Goal: Ask a question: Seek information or help from site administrators or community

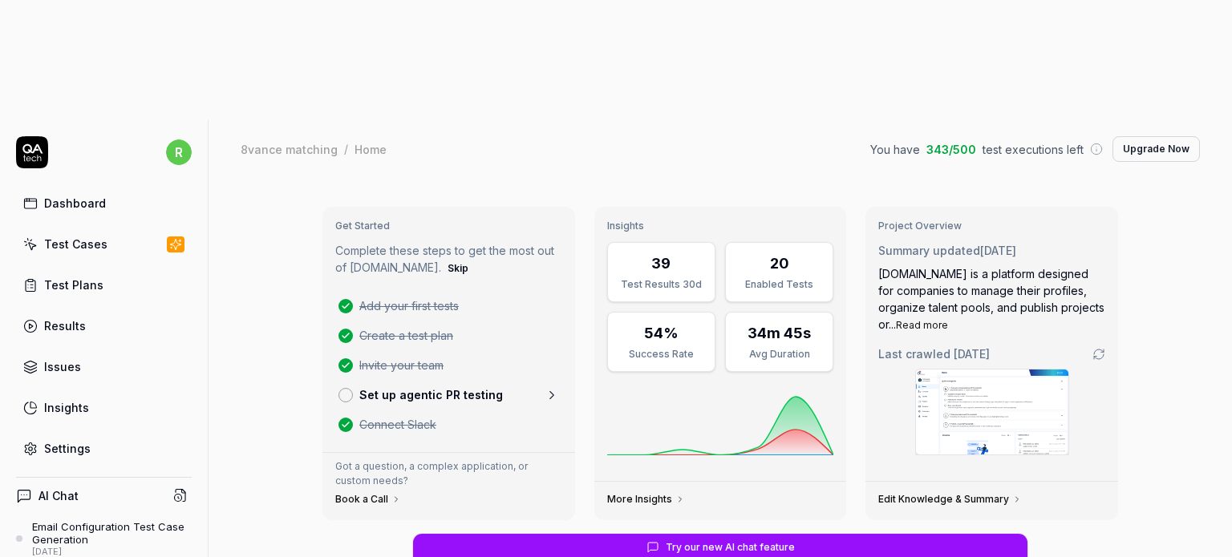
click at [82, 236] on div "Test Cases" at bounding box center [75, 244] width 63 height 17
type textarea "*"
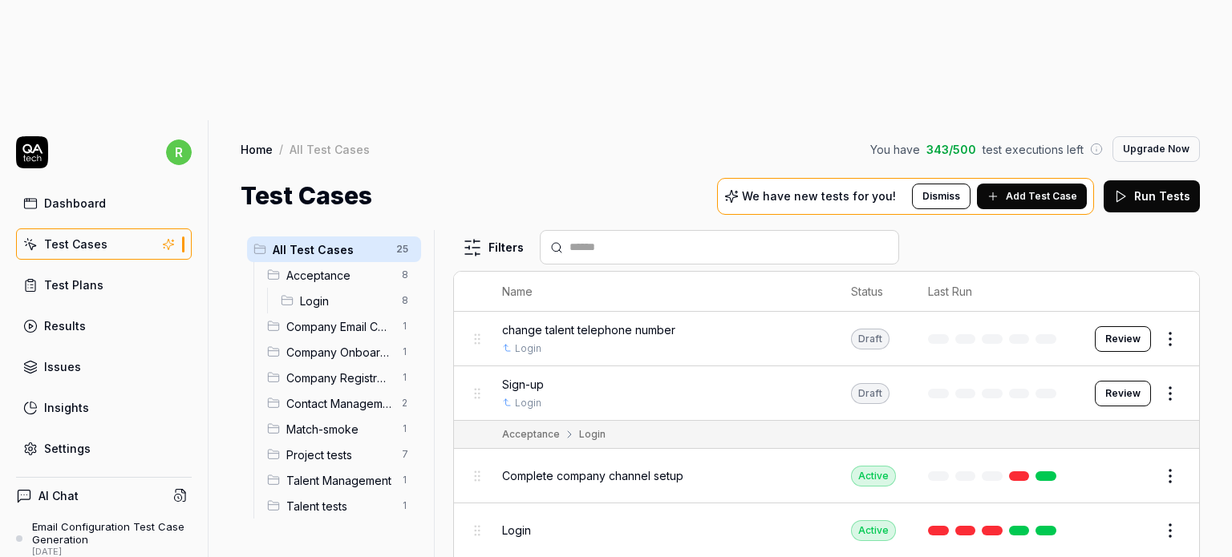
click at [367, 318] on span "Company Email Configuration" at bounding box center [339, 326] width 106 height 17
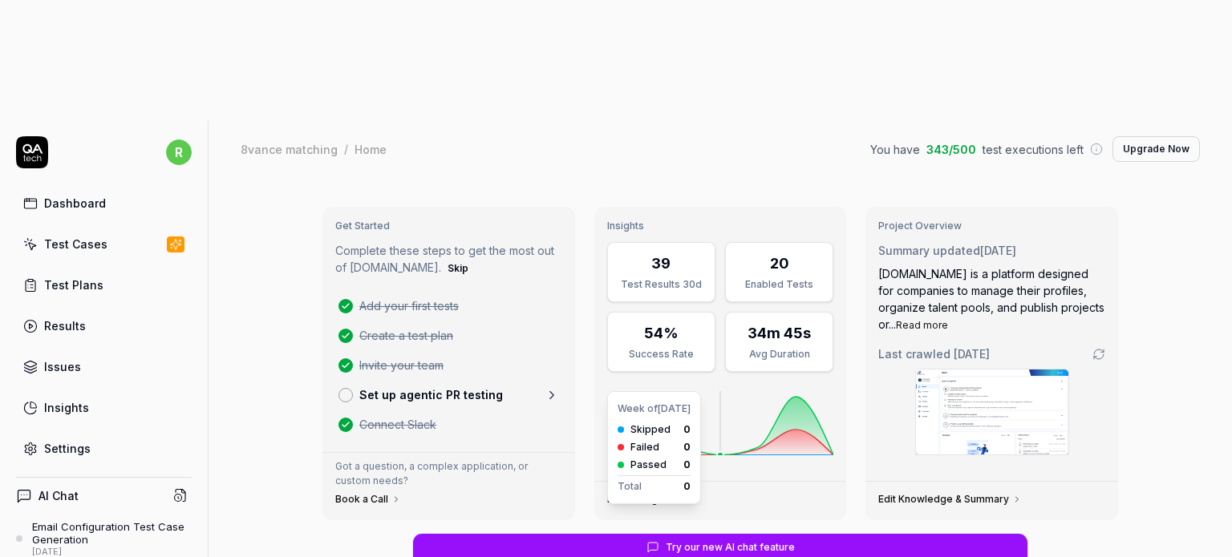
scroll to position [151, 0]
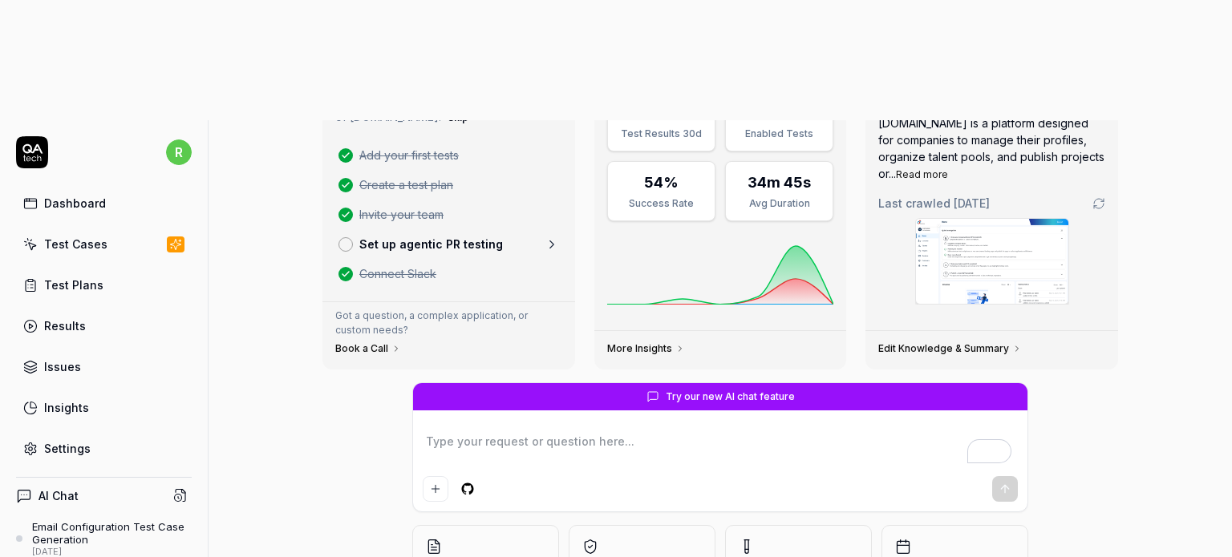
click at [109, 521] on div "Email Configuration Test Case Generation" at bounding box center [112, 534] width 160 height 26
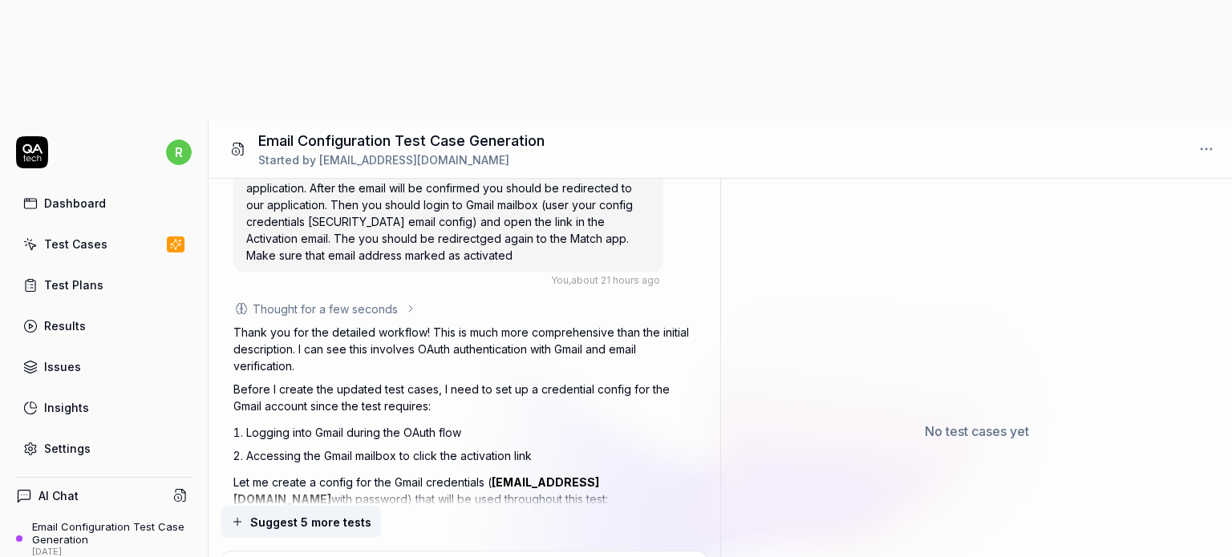
scroll to position [5575, 0]
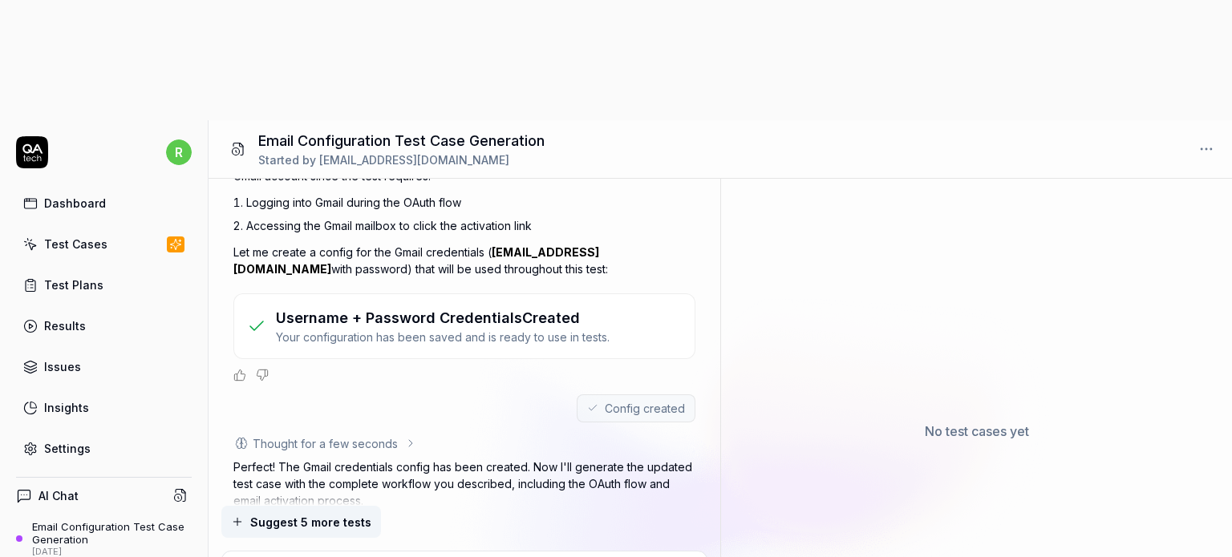
click at [91, 236] on div "Test Cases" at bounding box center [75, 244] width 63 height 17
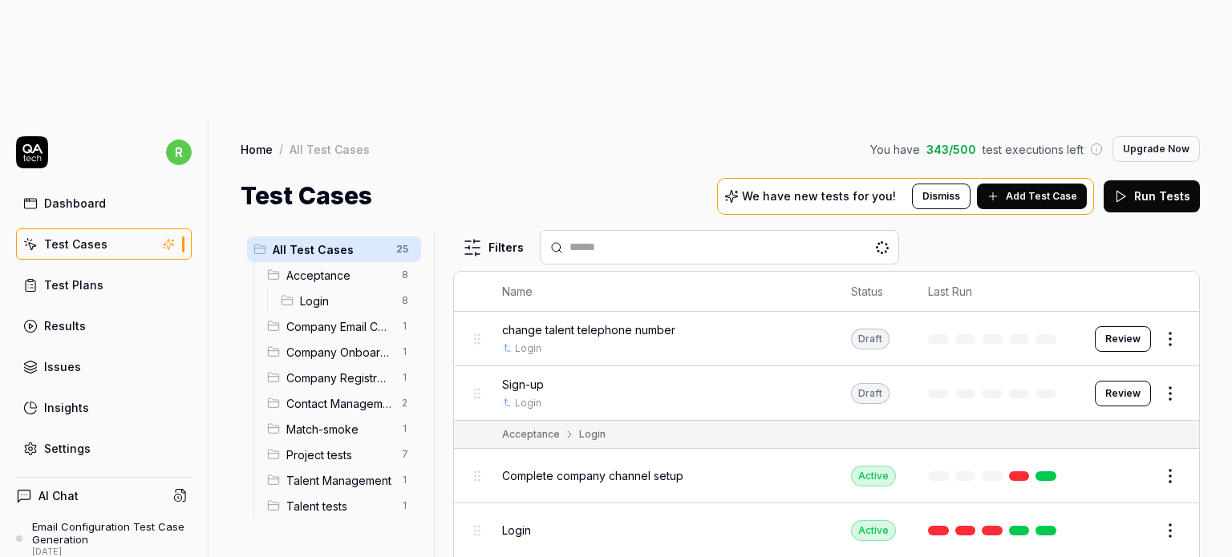
click at [367, 318] on span "Company Email Configuration" at bounding box center [339, 326] width 106 height 17
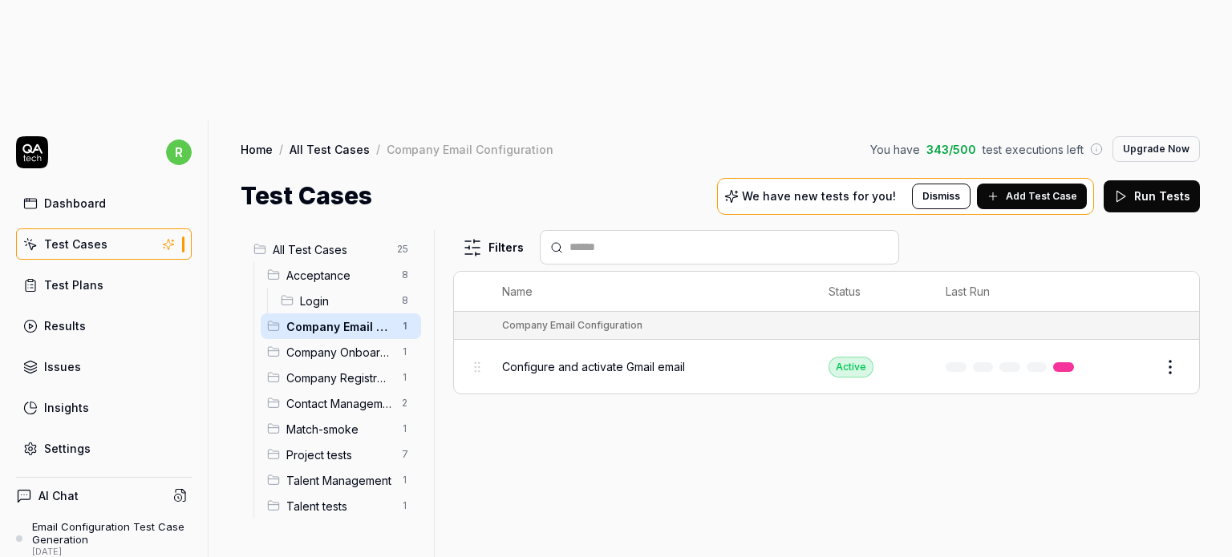
click at [628, 359] on span "Configure and activate Gmail email" at bounding box center [593, 367] width 183 height 17
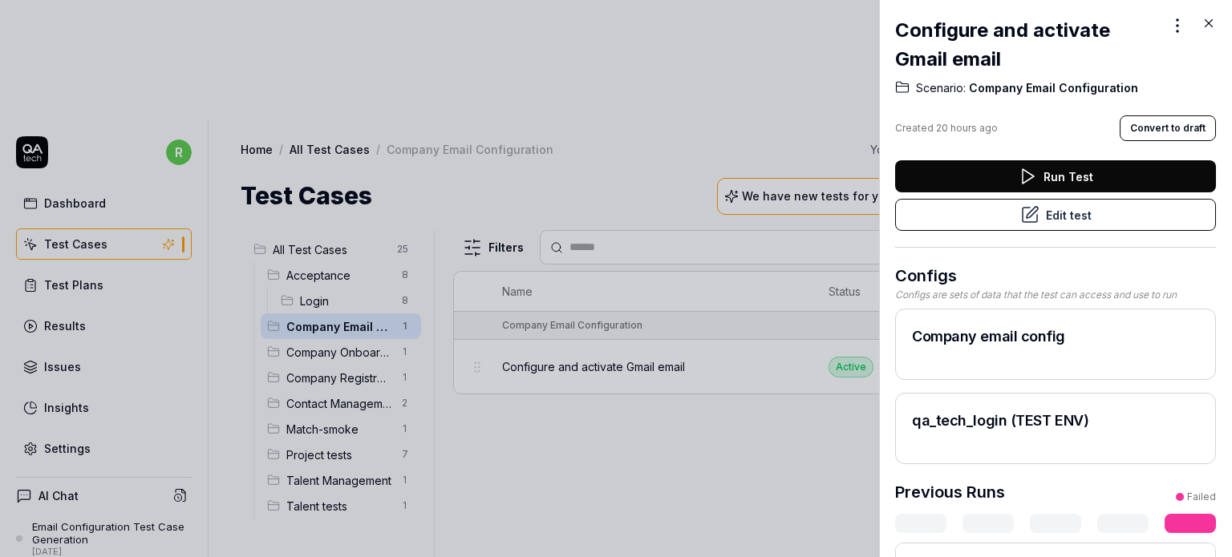
click at [1031, 217] on icon at bounding box center [1029, 214] width 19 height 19
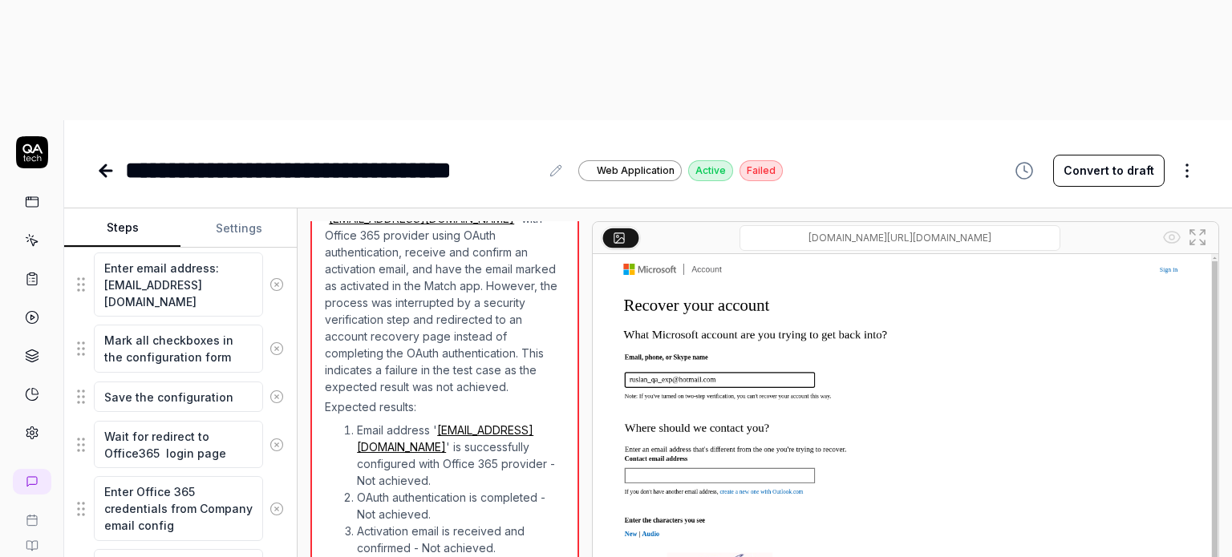
scroll to position [686, 0]
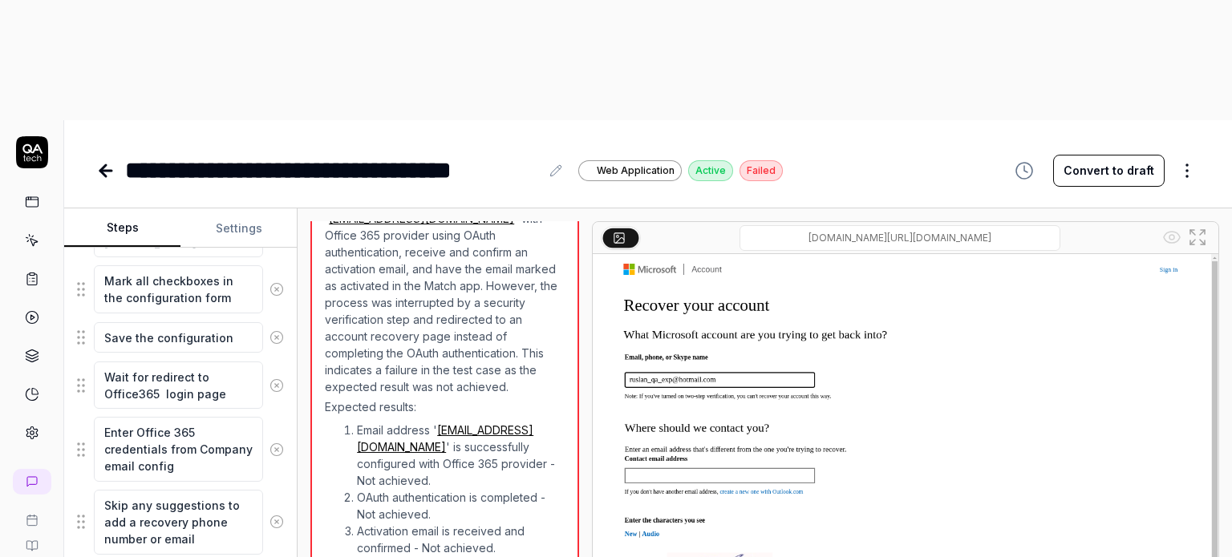
drag, startPoint x: 218, startPoint y: 3, endPoint x: 257, endPoint y: 452, distance: 450.0
click at [257, 452] on div "Log in to Match app Navigate to Company page Open Feature configuration tab Cli…" at bounding box center [180, 232] width 207 height 719
click at [177, 490] on textarea "Skip any suggestions to add a recovery phone number or email" at bounding box center [178, 522] width 169 height 65
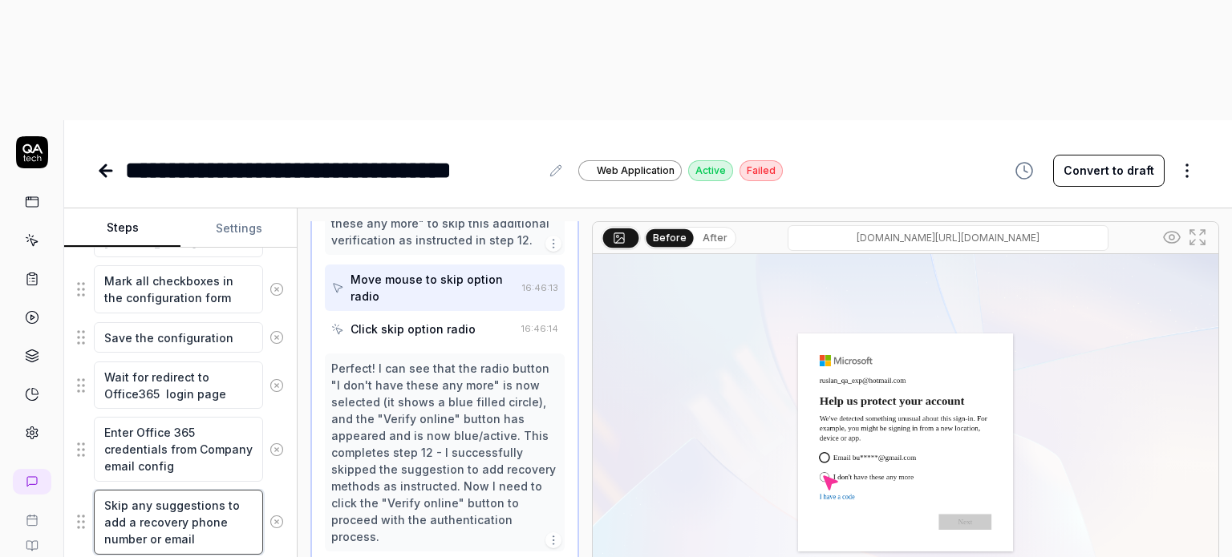
scroll to position [1307, 0]
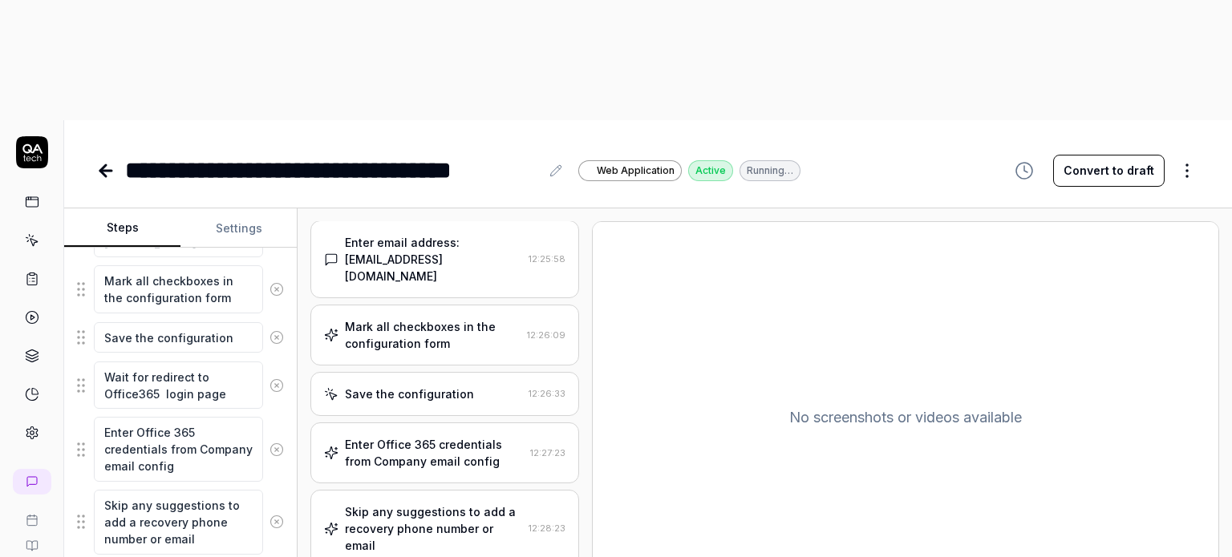
scroll to position [427, 0]
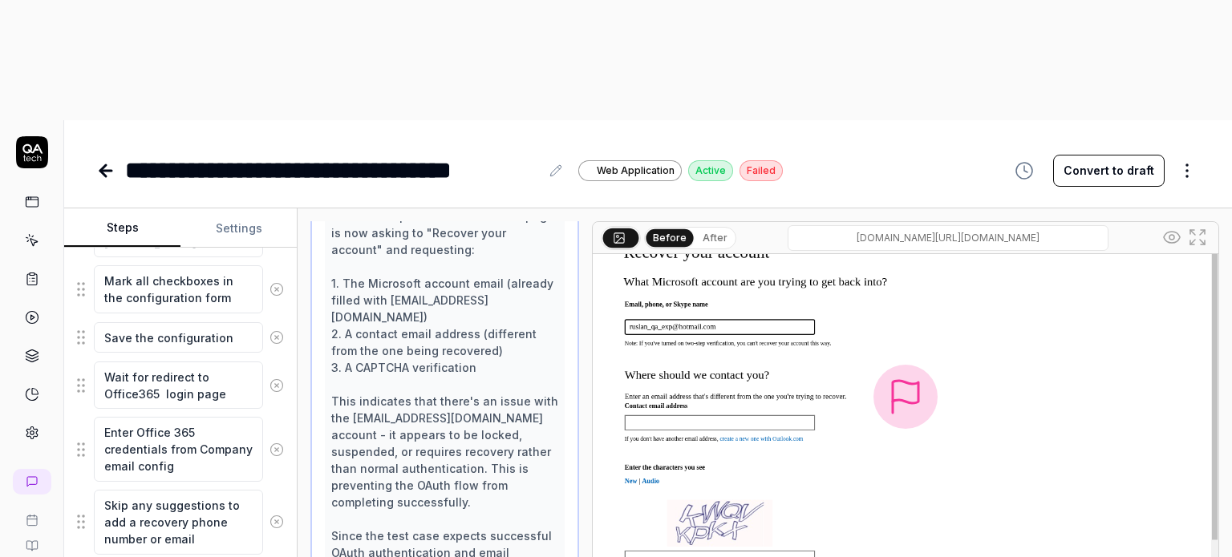
scroll to position [164, 0]
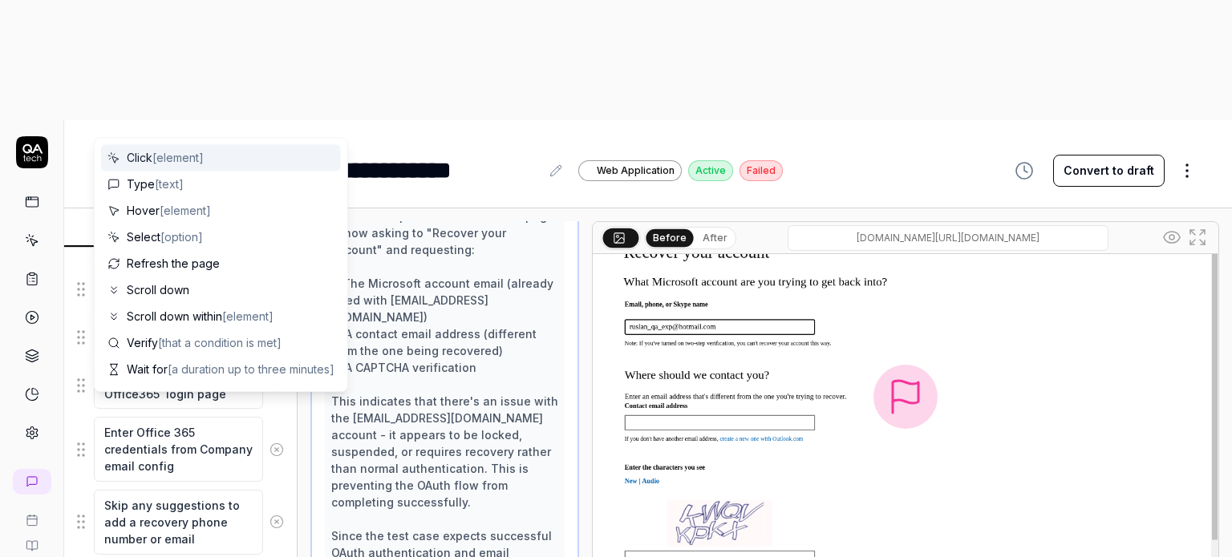
scroll to position [725, 0]
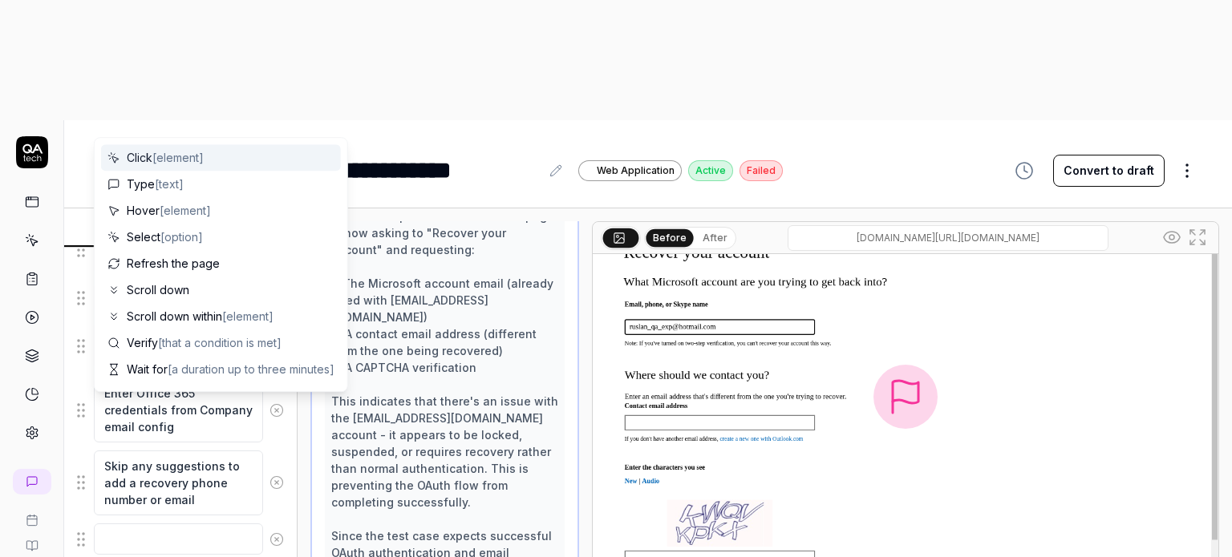
click at [145, 524] on textarea at bounding box center [178, 539] width 169 height 31
type textarea "*"
type textarea "[PERSON_NAME]"
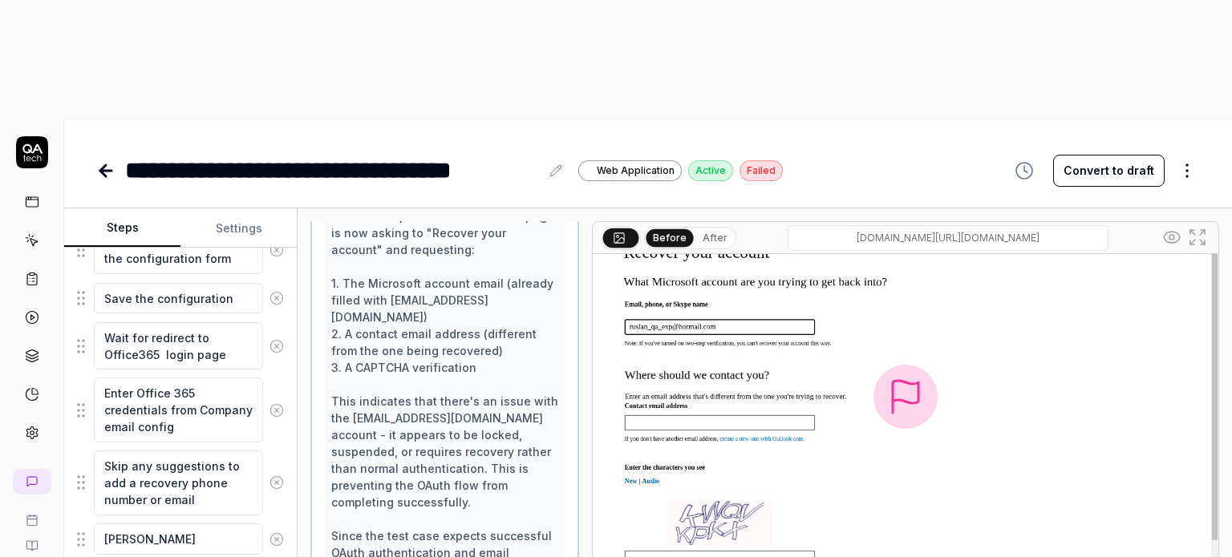
type textarea "*"
type textarea "Ку"
type textarea "*"
type textarea "Куф"
type textarea "*"
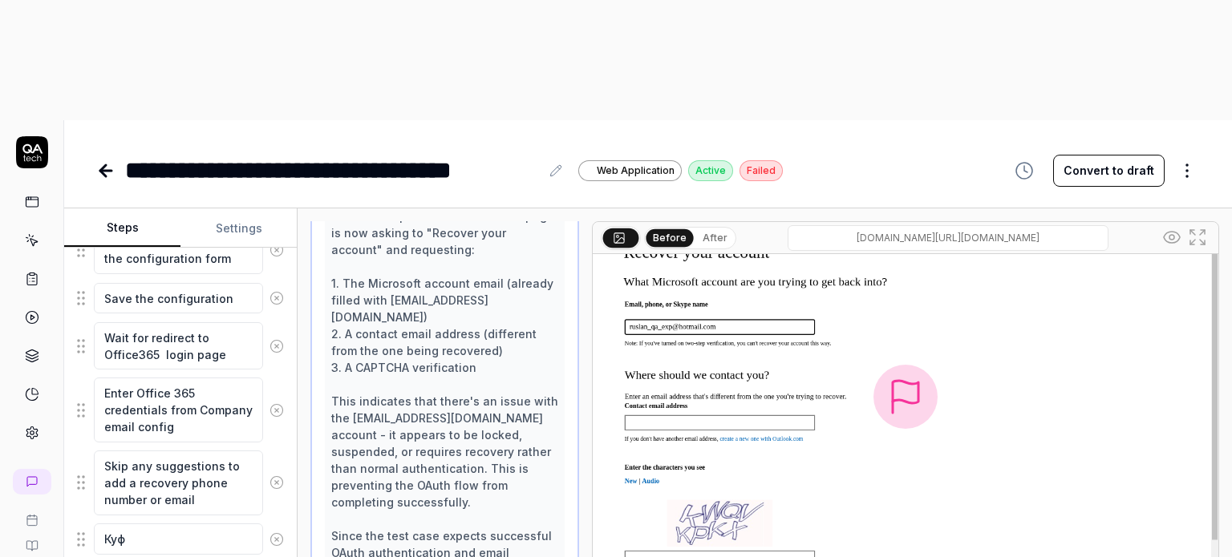
type textarea "Куфв"
type textarea "*"
type textarea "Куф"
type textarea "*"
type textarea "Ку"
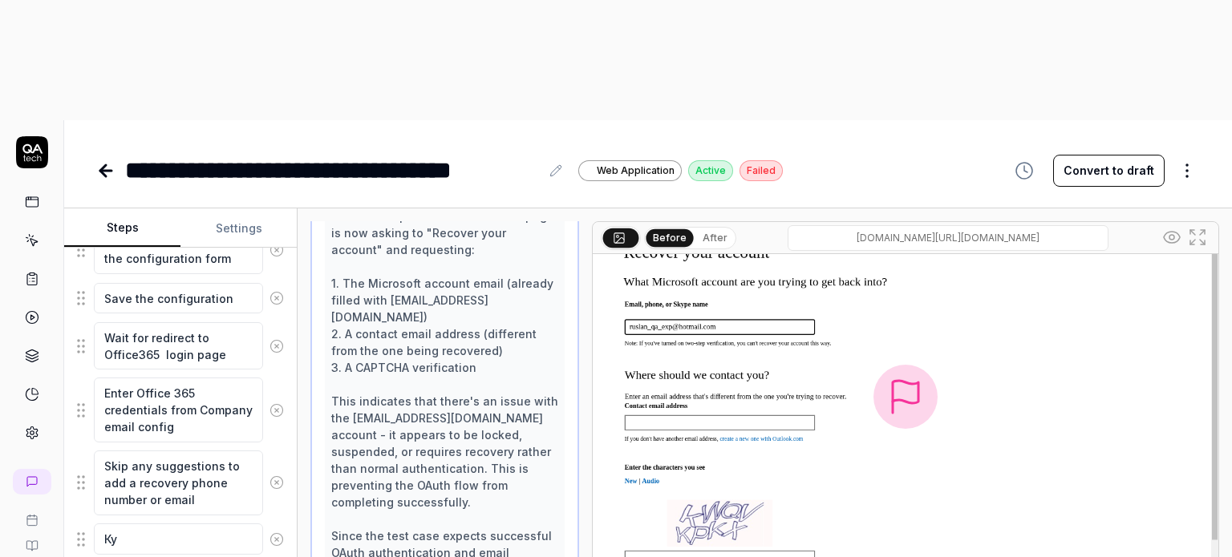
type textarea "*"
type textarea "[PERSON_NAME]"
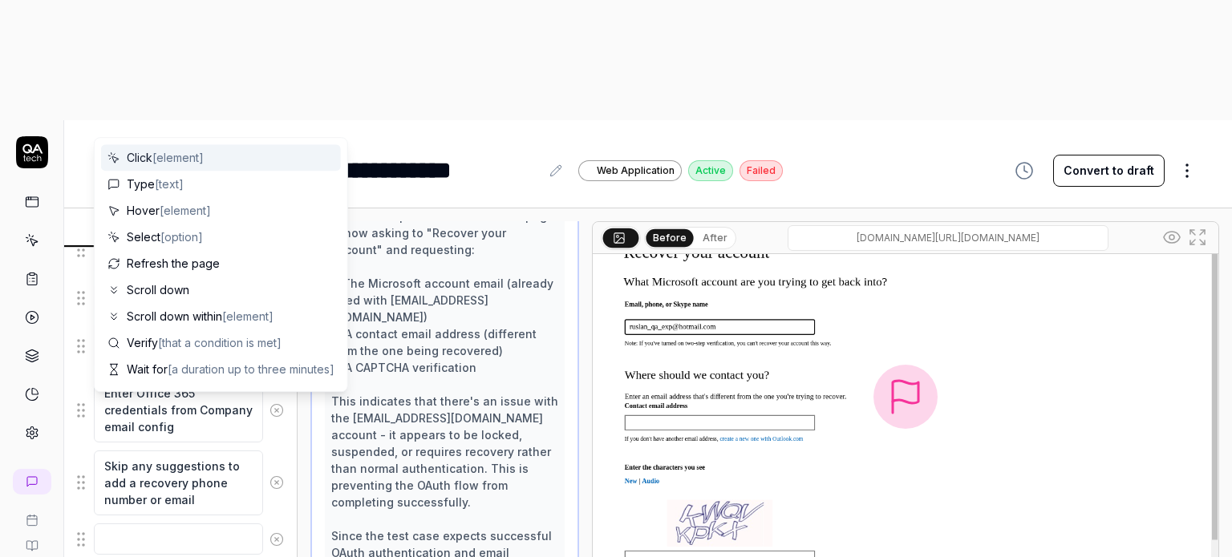
type textarea "*"
type textarea "R"
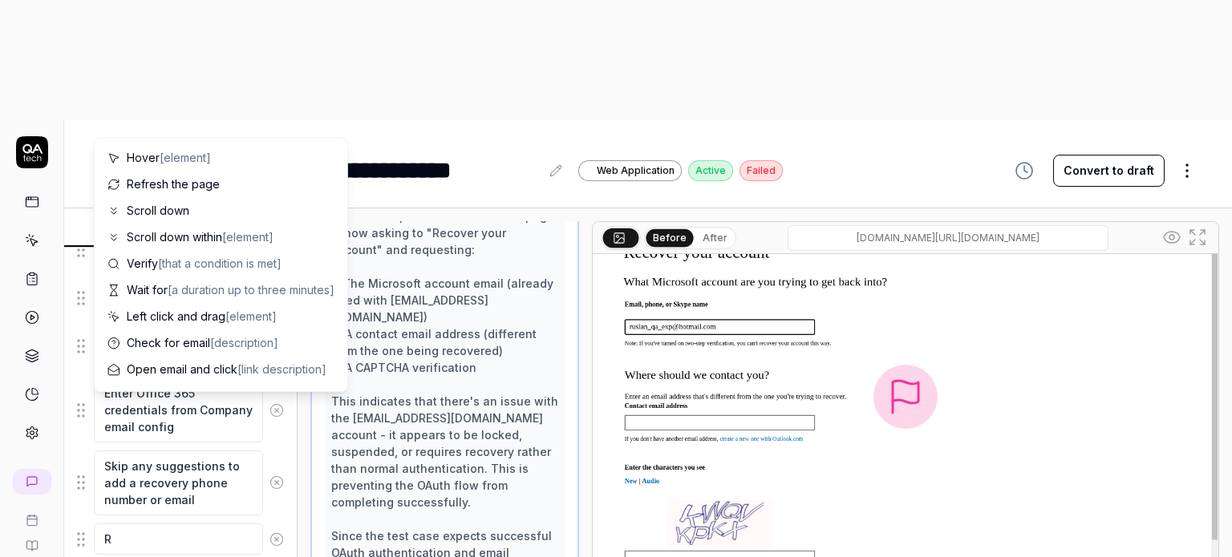
type textarea "*"
type textarea "Re"
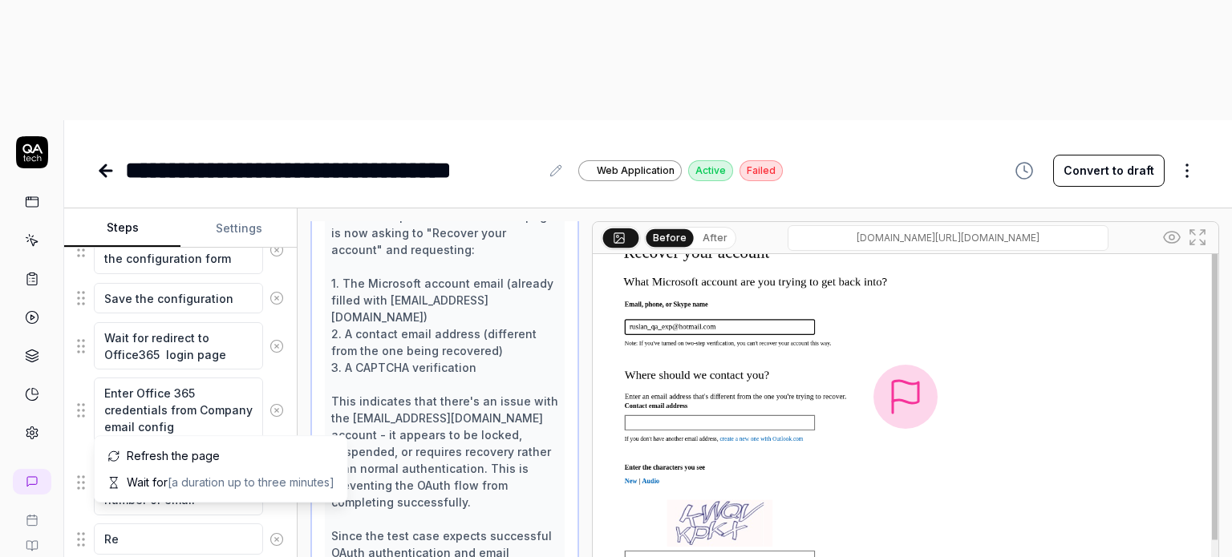
type textarea "*"
type textarea "Rea"
type textarea "*"
type textarea "Read"
type textarea "*"
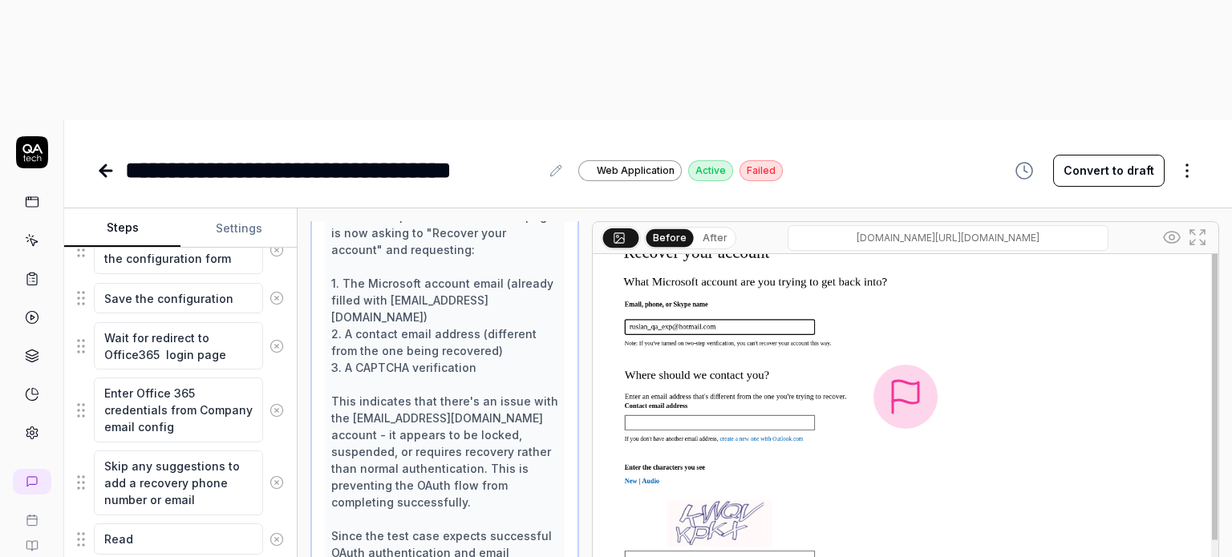
type textarea "Read"
type textarea "*"
type textarea "Read C"
type textarea "*"
type textarea "Read Cp"
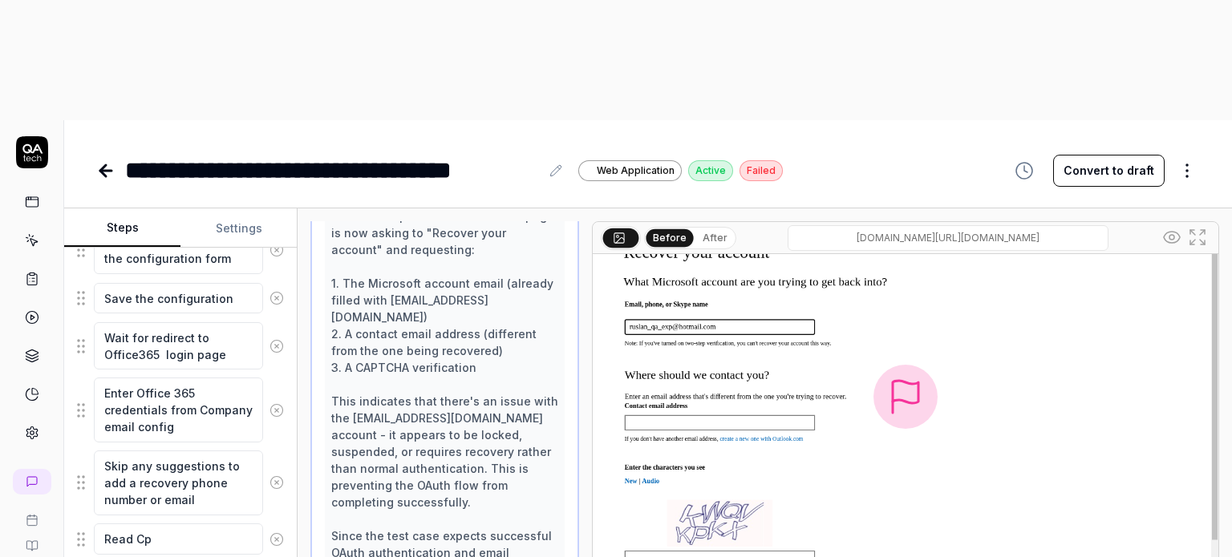
type textarea "*"
type textarea "Read Cpt"
type textarea "*"
type textarea "Read Cptc"
type textarea "*"
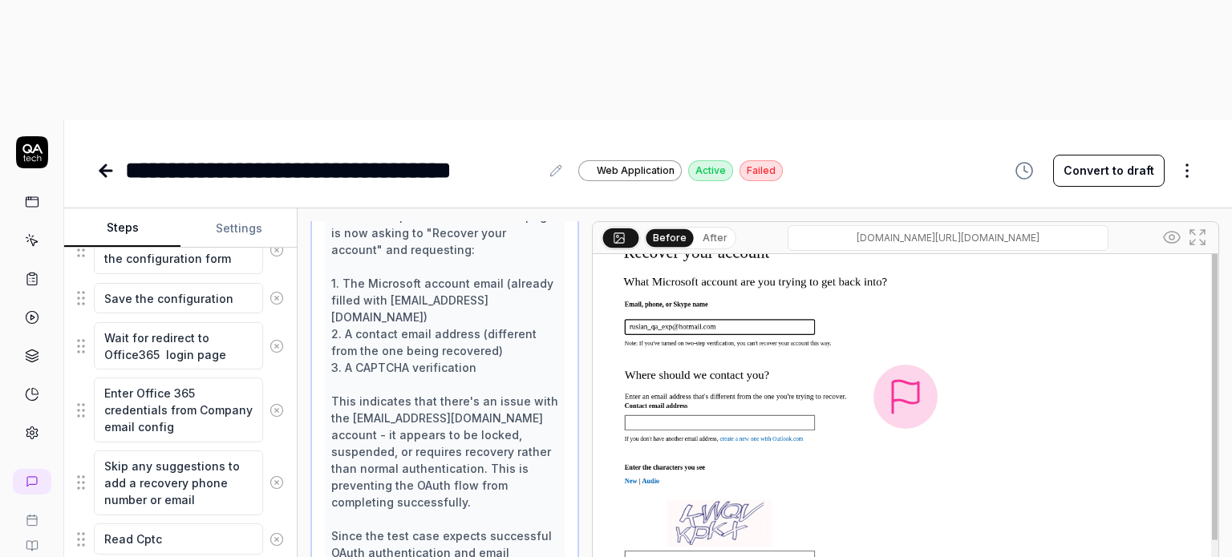
type textarea "Read Cptch"
type textarea "*"
type textarea "Read Cptcha"
type textarea "*"
type textarea "Read Cptcha"
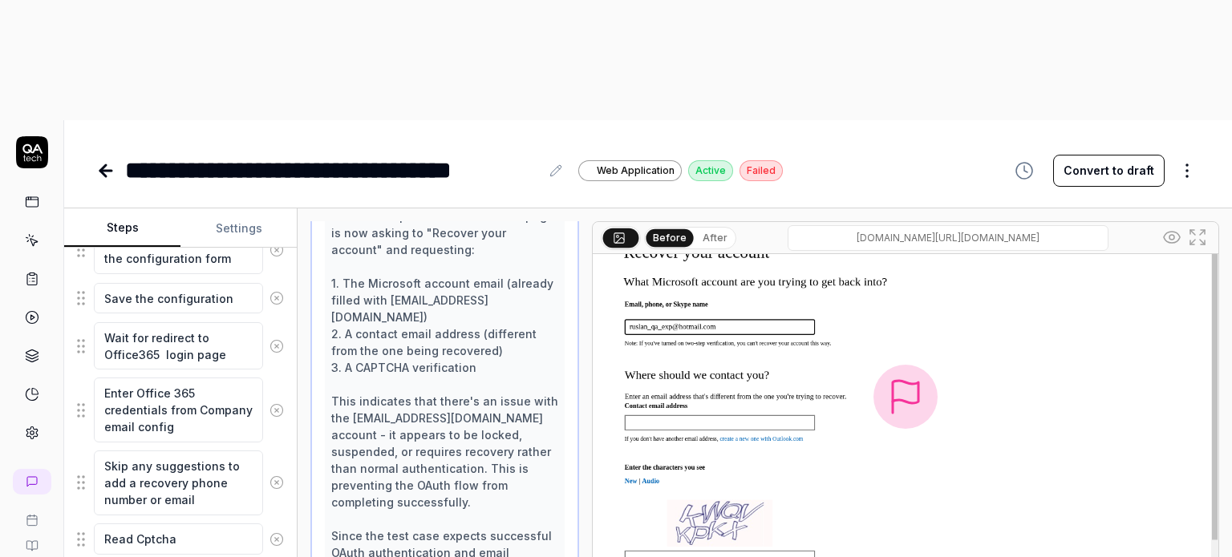
type textarea "*"
type textarea "Read Cptcha a"
type textarea "*"
type textarea "Read Cptcha an"
type textarea "*"
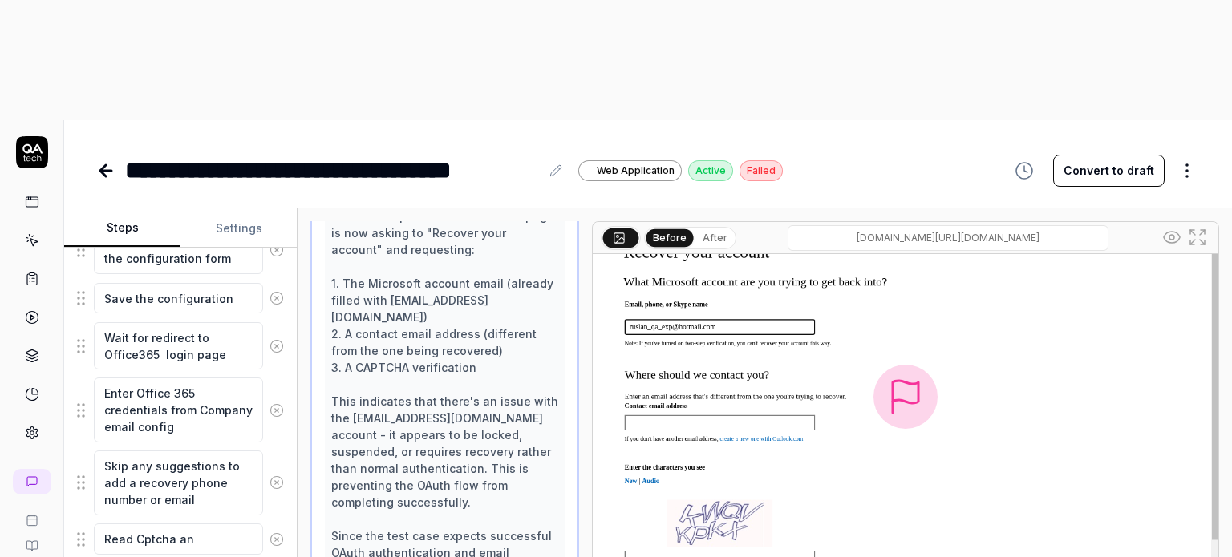
type textarea "Read Cptcha and"
click at [144, 524] on textarea "Read Cptcha and" at bounding box center [178, 539] width 169 height 31
type textarea "*"
type textarea "Read Captcha and"
click at [210, 524] on textarea "Read Captcha and" at bounding box center [178, 539] width 169 height 31
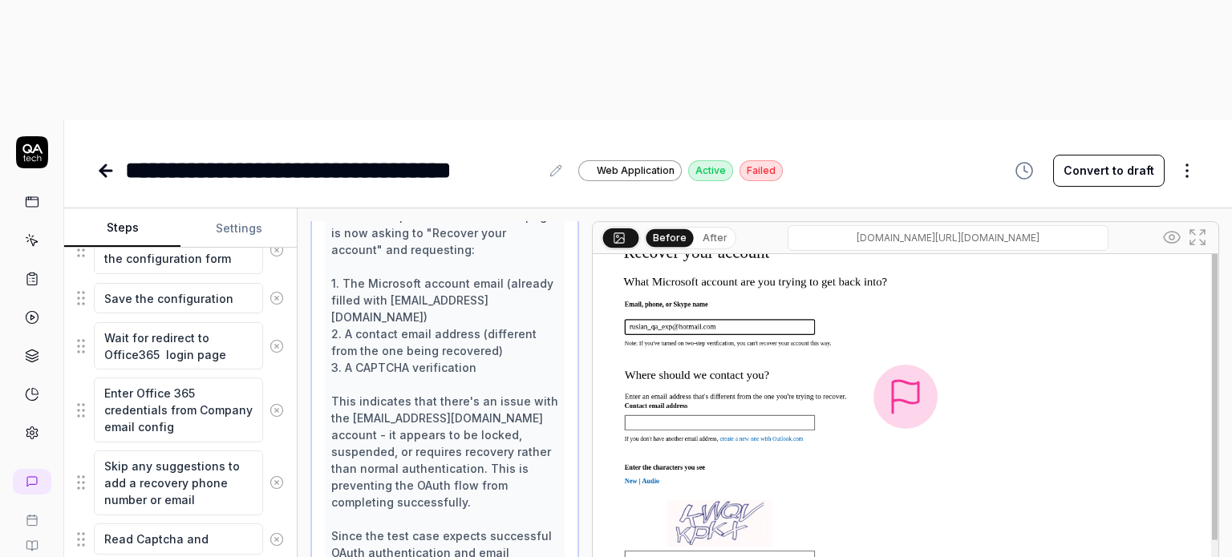
type textarea "*"
type textarea "Read Captcha and"
type textarea "*"
type textarea "Read Captcha and e"
type textarea "*"
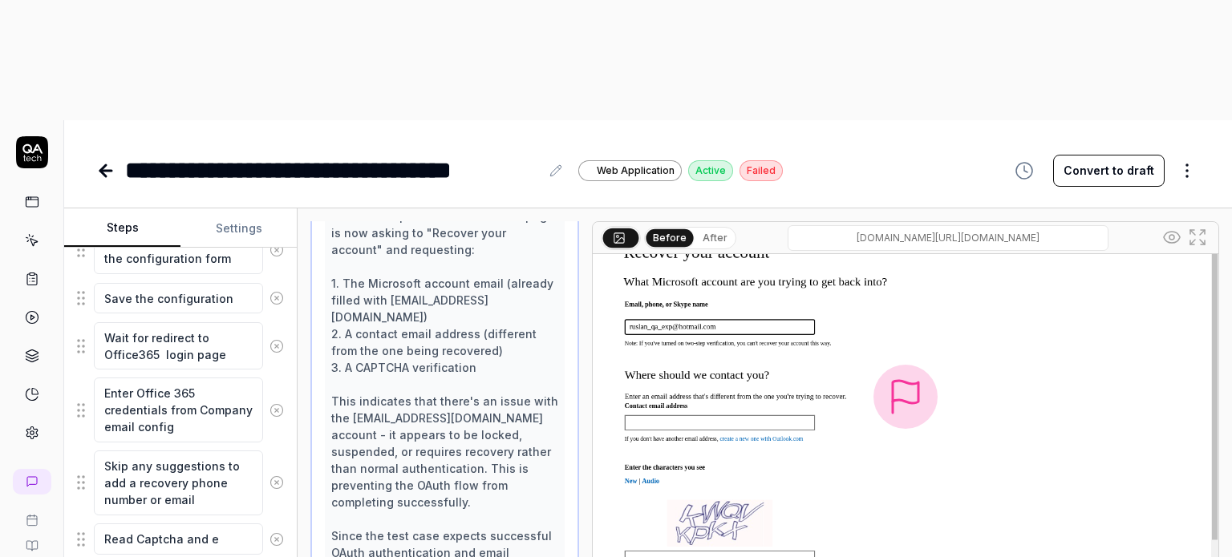
type textarea "Read Captcha and en"
type textarea "*"
type textarea "Read Captcha and ent"
type textarea "*"
type textarea "Read Captcha and ente"
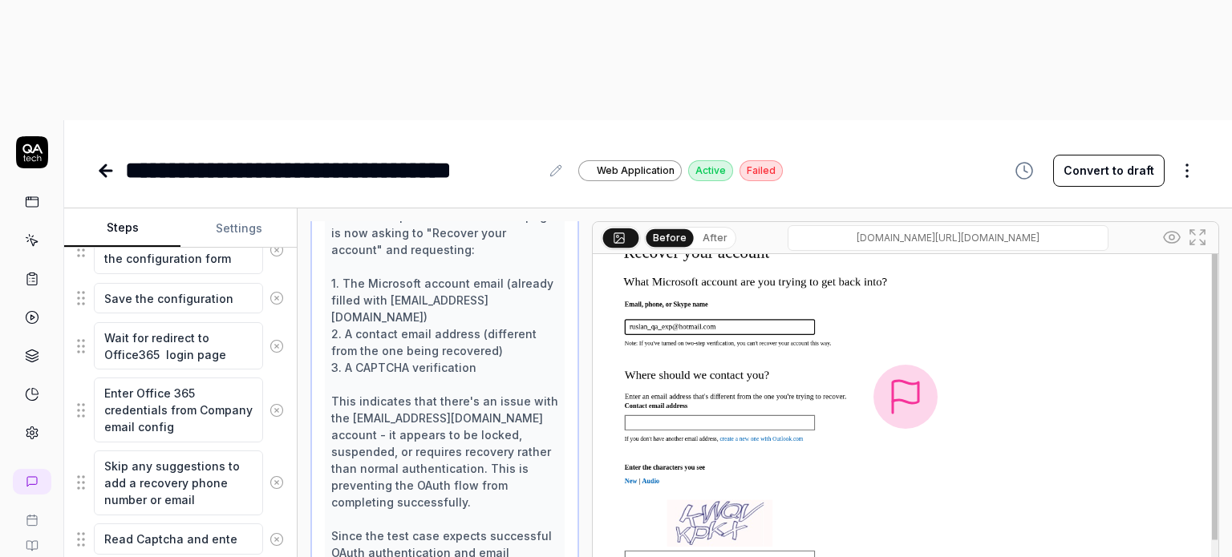
type textarea "*"
type textarea "Read Captcha and enter"
type textarea "*"
type textarea "Read Captcha and enter"
type textarea "*"
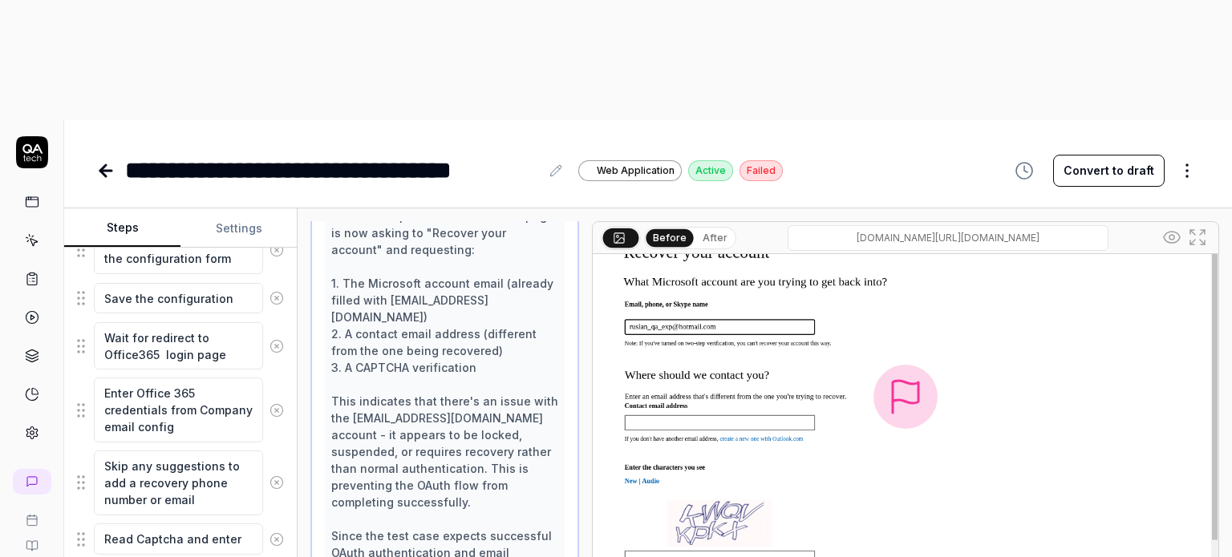
type textarea "Read Captcha and enter t"
type textarea "*"
type textarea "Read Captcha and enter th"
type textarea "*"
type textarea "Read Captcha and enter the"
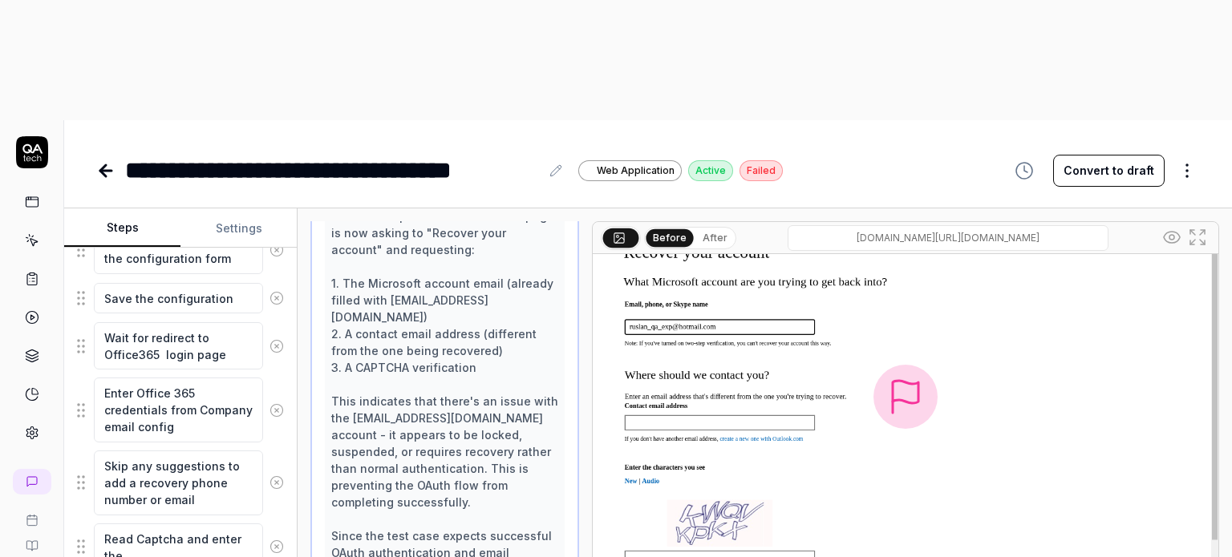
type textarea "*"
type textarea "Read Captcha and enter the"
type textarea "*"
type textarea "Read Captcha and enter the c"
type textarea "*"
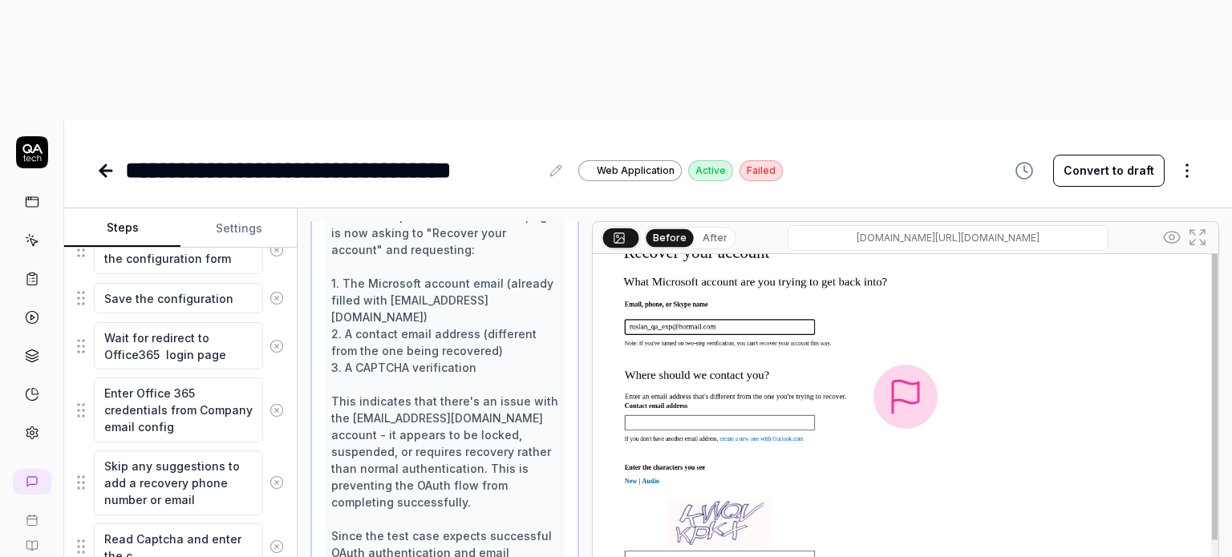
type textarea "Read Captcha and enter the ch"
type textarea "*"
type textarea "Read Captcha and enter the cha"
type textarea "*"
type textarea "Read Captcha and enter the char"
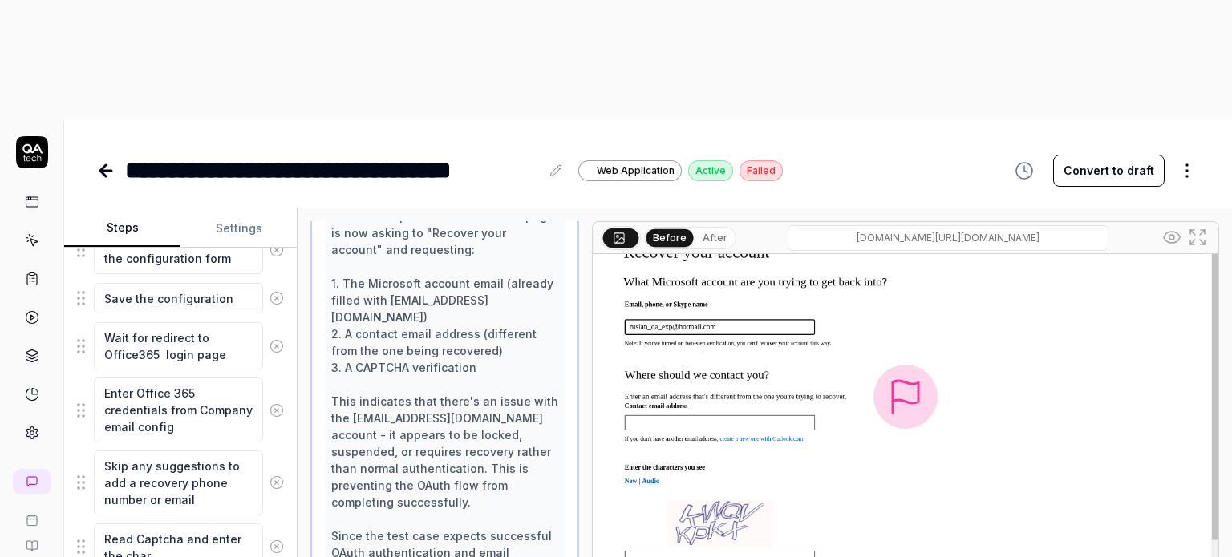
type textarea "*"
type textarea "Read Captcha and enter the charc"
type textarea "*"
type textarea "Read Captcha and enter the charct"
type textarea "*"
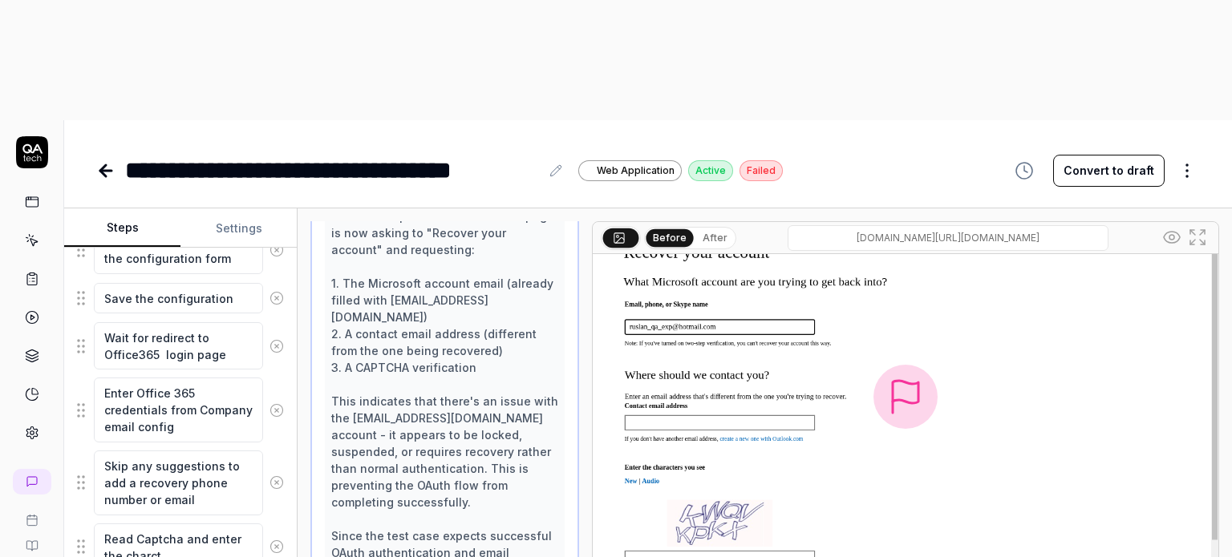
type textarea "Read Captcha and enter the charcte"
type textarea "*"
type textarea "Read Captcha and enter the charcter"
type textarea "*"
type textarea "Read Captcha and enter the charctere"
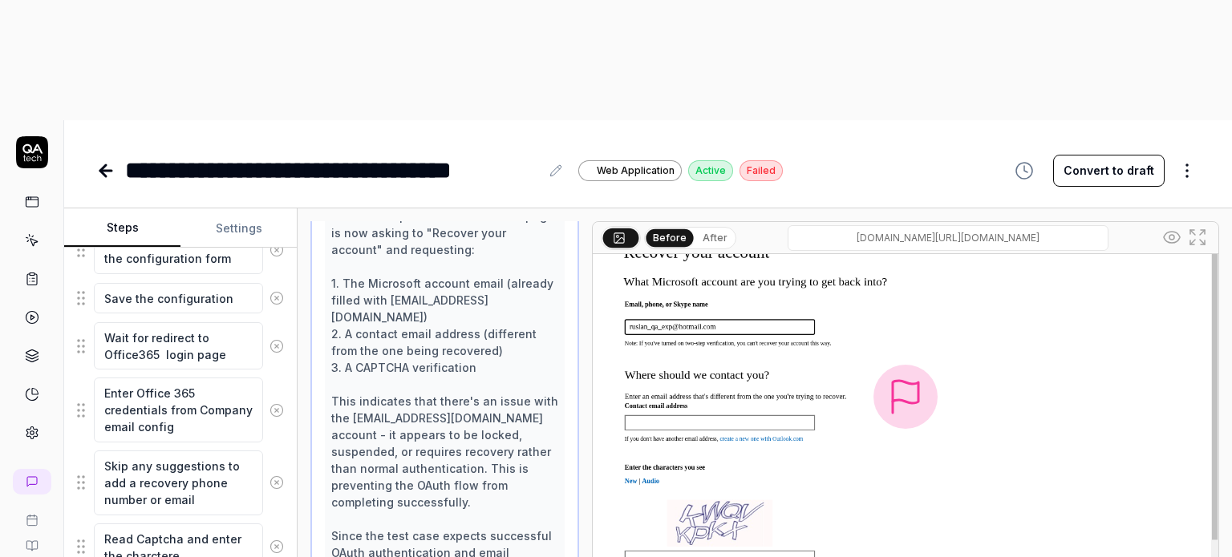
type textarea "*"
type textarea "Read Captcha and enter the charcteres"
click at [148, 524] on textarea "Read Captcha and enter the charcteres" at bounding box center [178, 548] width 169 height 48
type textarea "*"
type textarea "Read Captcha and enter the characteres"
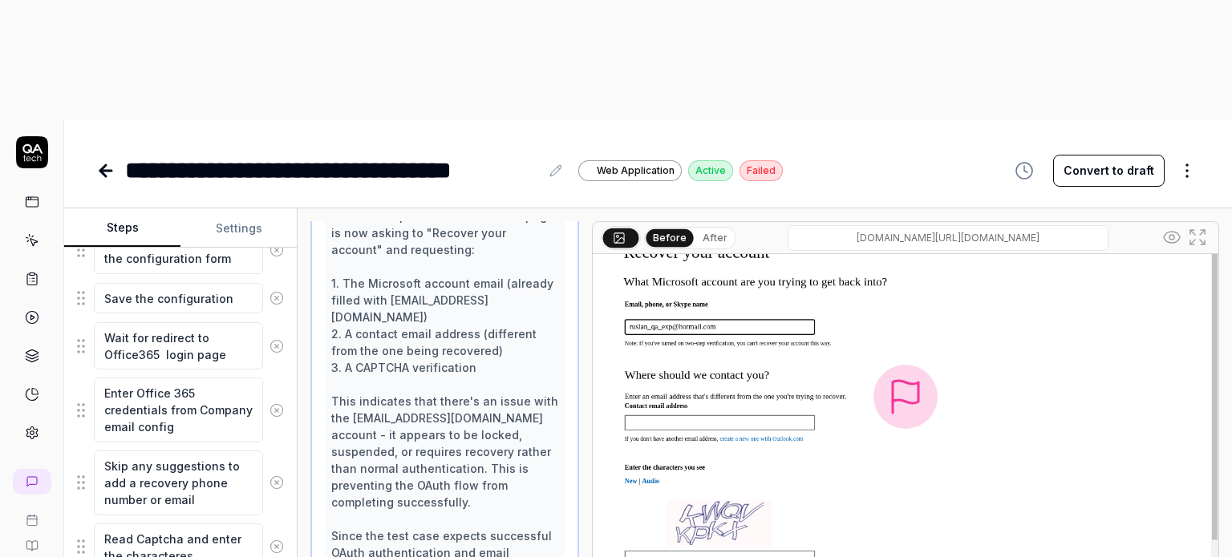
click at [177, 524] on textarea "Read Captcha and enter the characteres" at bounding box center [178, 548] width 169 height 48
type textarea "*"
type textarea "Read Captcha and enter the characters"
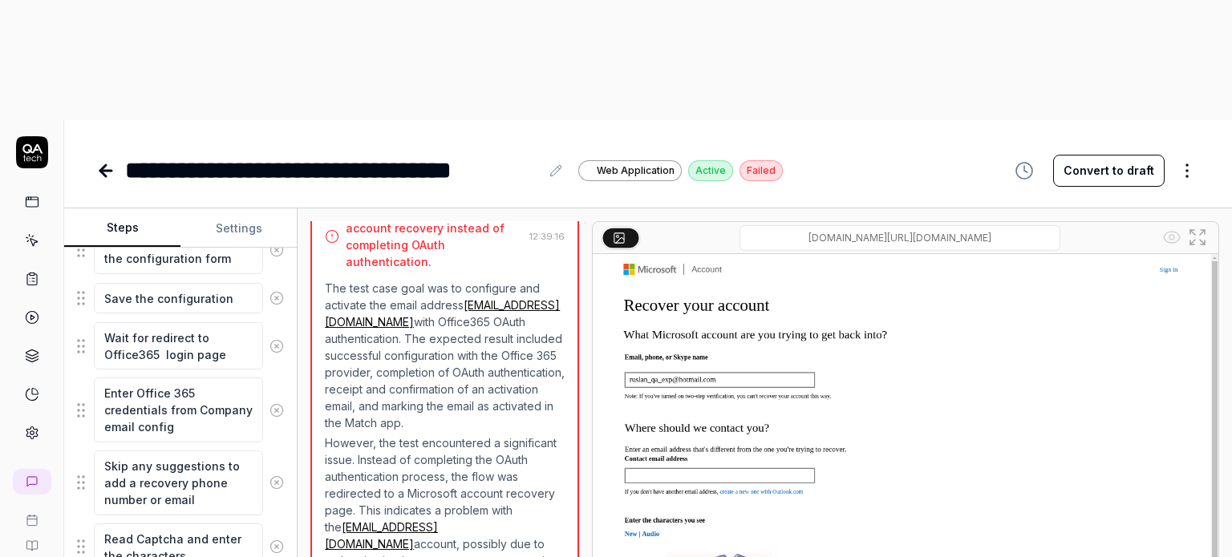
scroll to position [1149, 0]
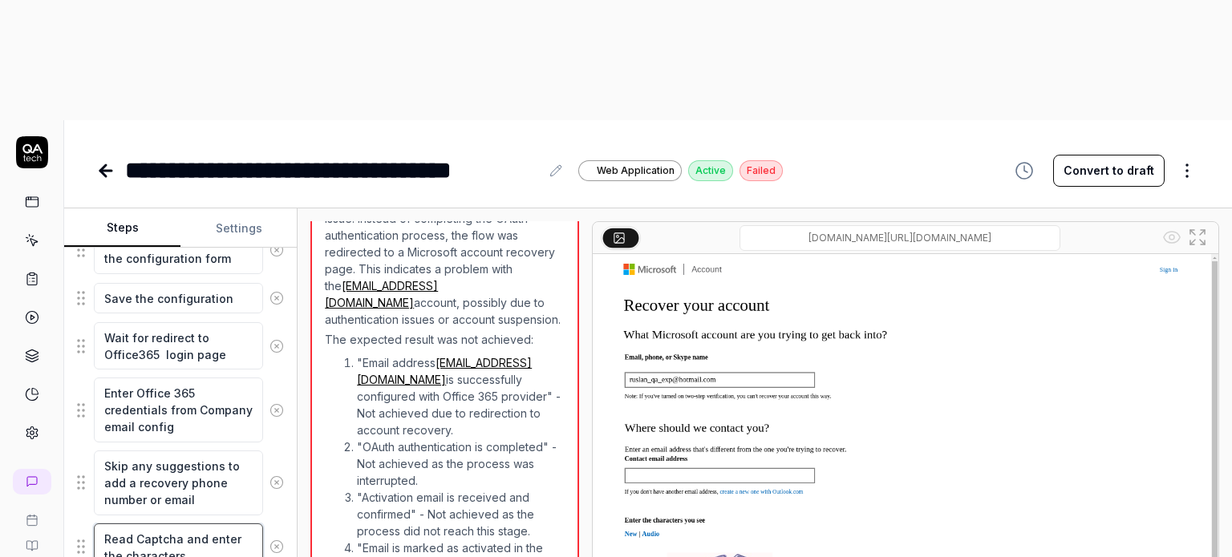
type textarea "*"
click at [106, 524] on textarea "Read Captcha and enter the characters" at bounding box center [178, 548] width 169 height 48
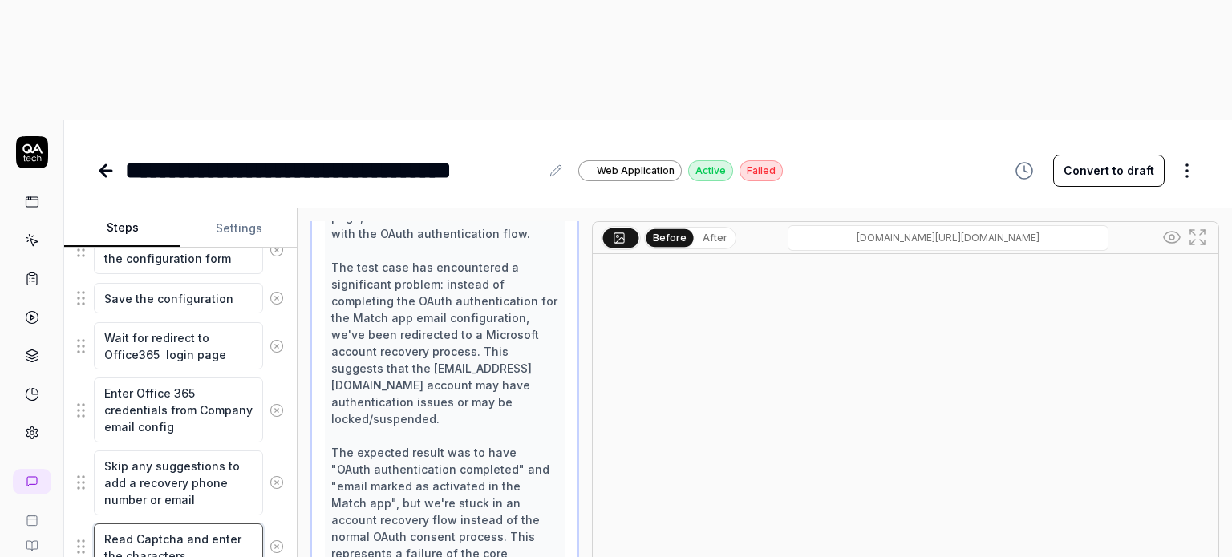
scroll to position [1594, 0]
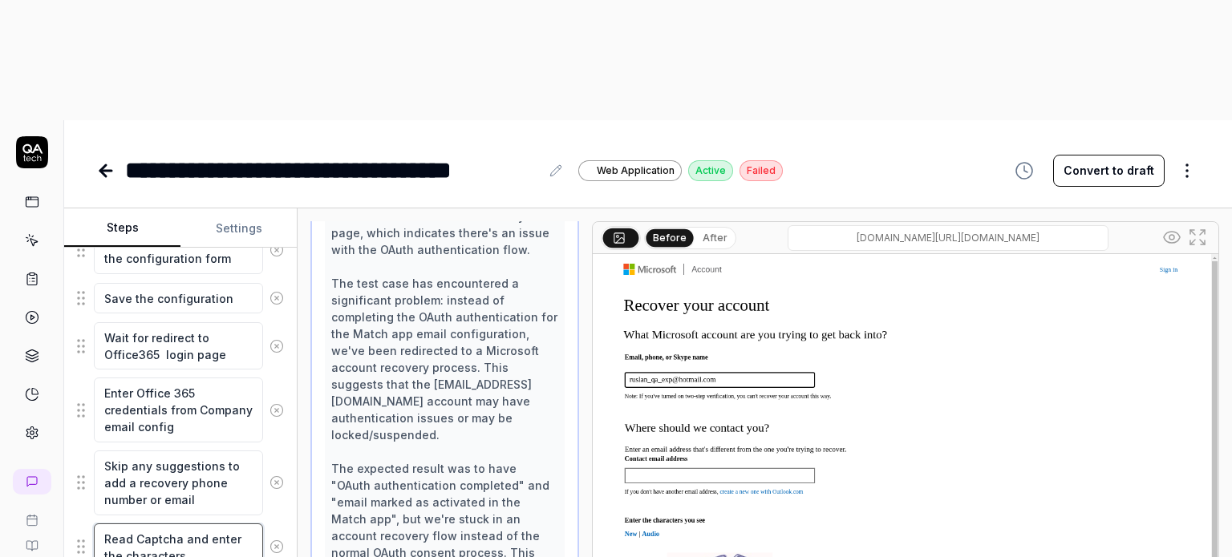
type textarea "IRead Captcha and enter the characters"
type textarea "*"
type textarea "IfRead Captcha and enter the characters"
type textarea "*"
type textarea "If Read Captcha and enter the characters"
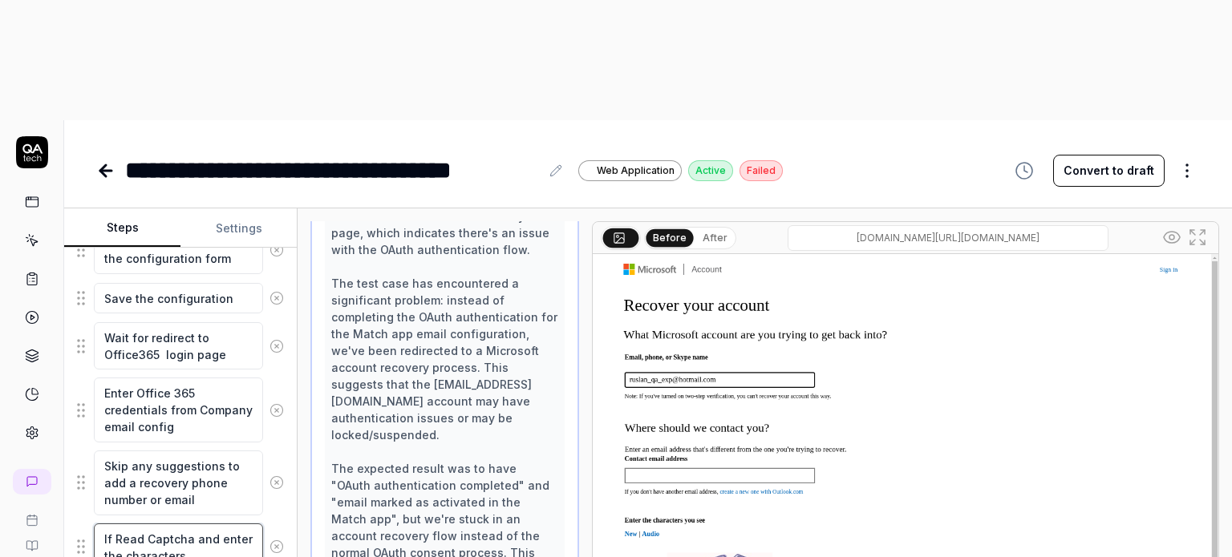
type textarea "*"
type textarea "If yRead Captcha and enter the characters"
type textarea "*"
type textarea "If yoRead Captcha and enter the characters"
type textarea "*"
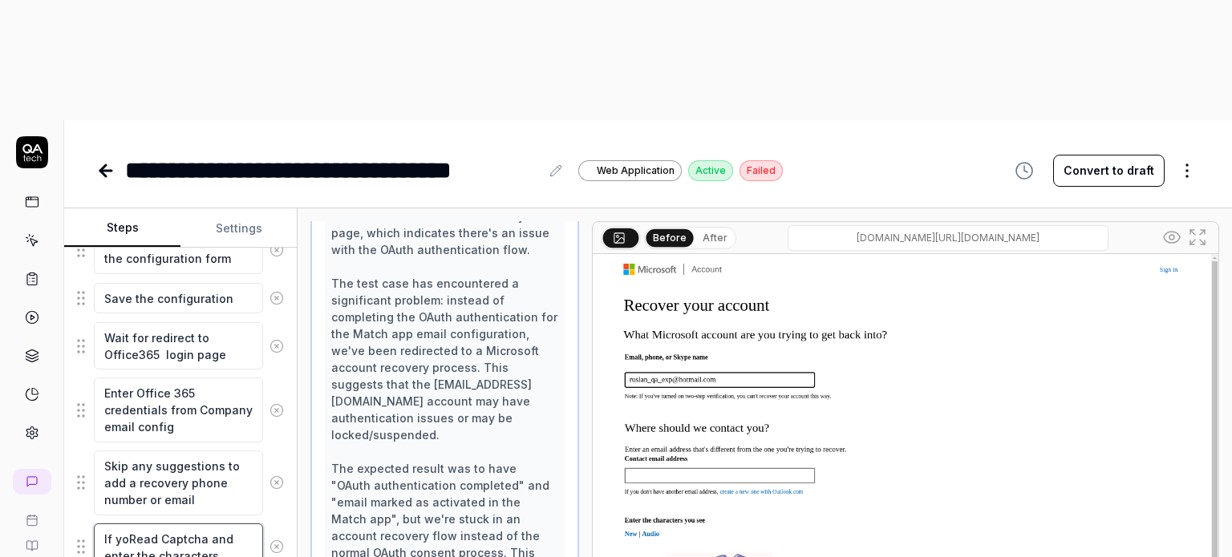
type textarea "If youRead Captcha and enter the characters"
type textarea "*"
type textarea "If you Read Captcha and enter the characters"
type textarea "*"
type textarea "If you rRead Captcha and enter the characters"
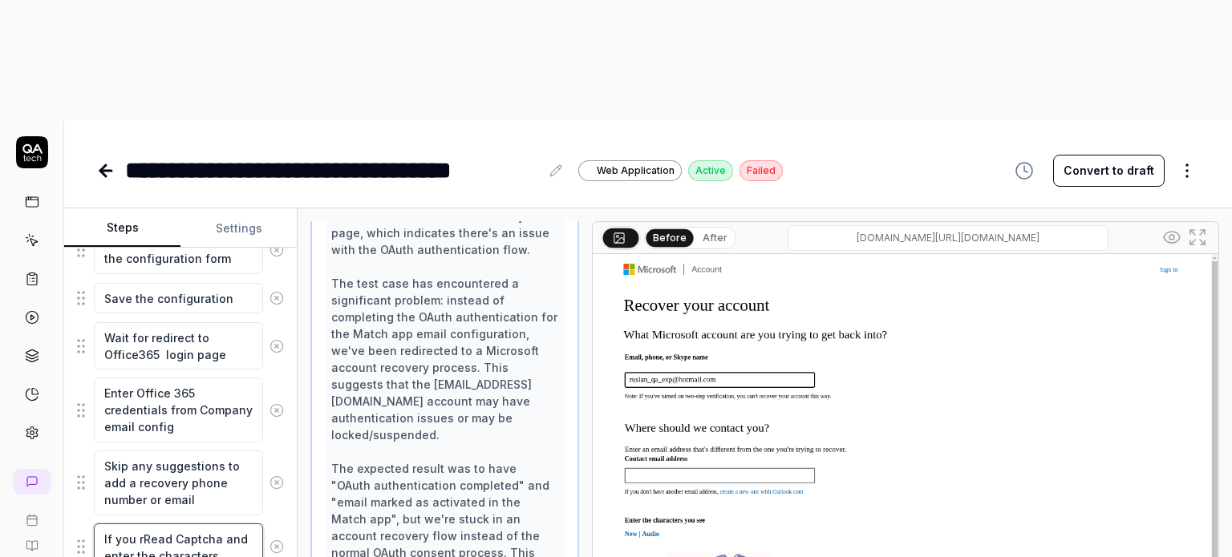
type textarea "*"
type textarea "If you reRead Captcha and enter the characters"
type textarea "*"
type textarea "If you redRead Captcha and enter the characters"
type textarea "*"
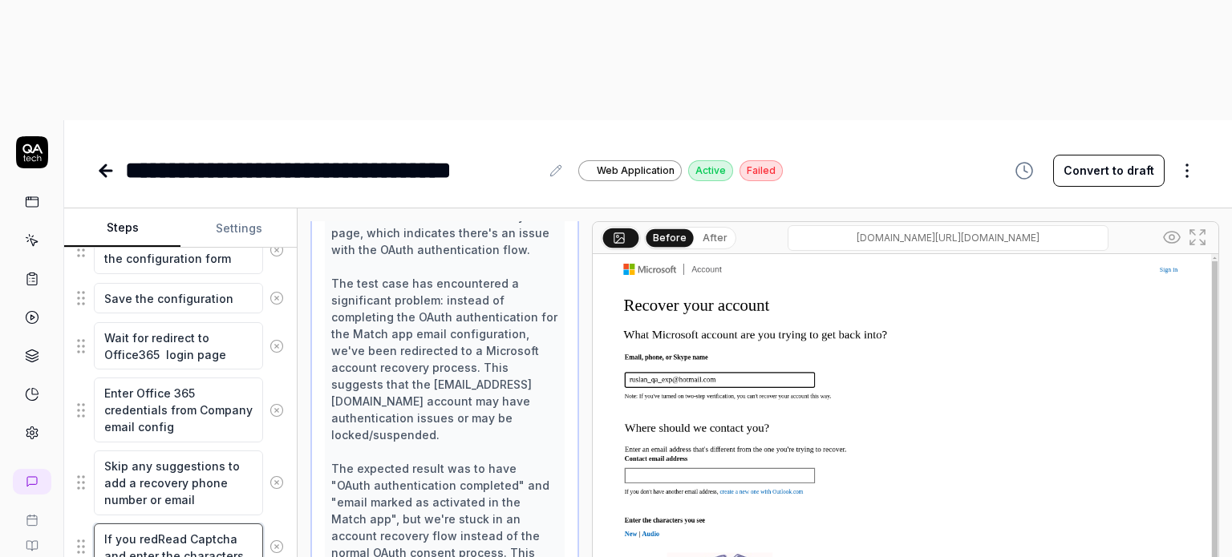
type textarea "If you rediRead Captcha and enter the characters"
type textarea "*"
type textarea "If you redirRead Captcha and enter the characters"
type textarea "*"
type textarea "If you redireRead Captcha and enter the characters"
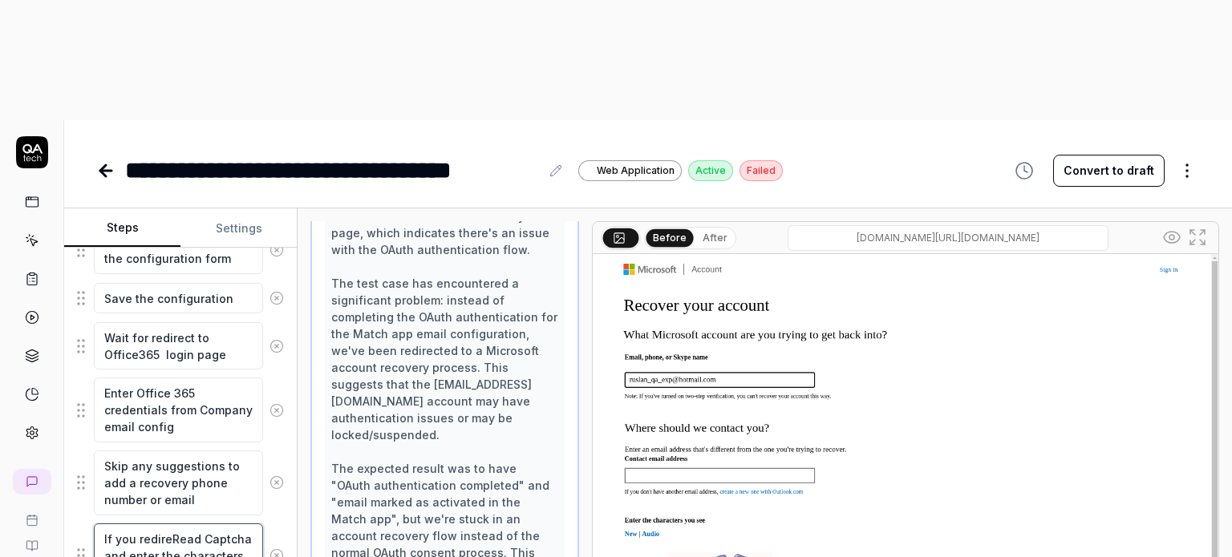
type textarea "*"
type textarea "If you redirecRead Captcha and enter the characters"
type textarea "*"
type textarea "If you redirectRead Captcha and enter the characters"
type textarea "*"
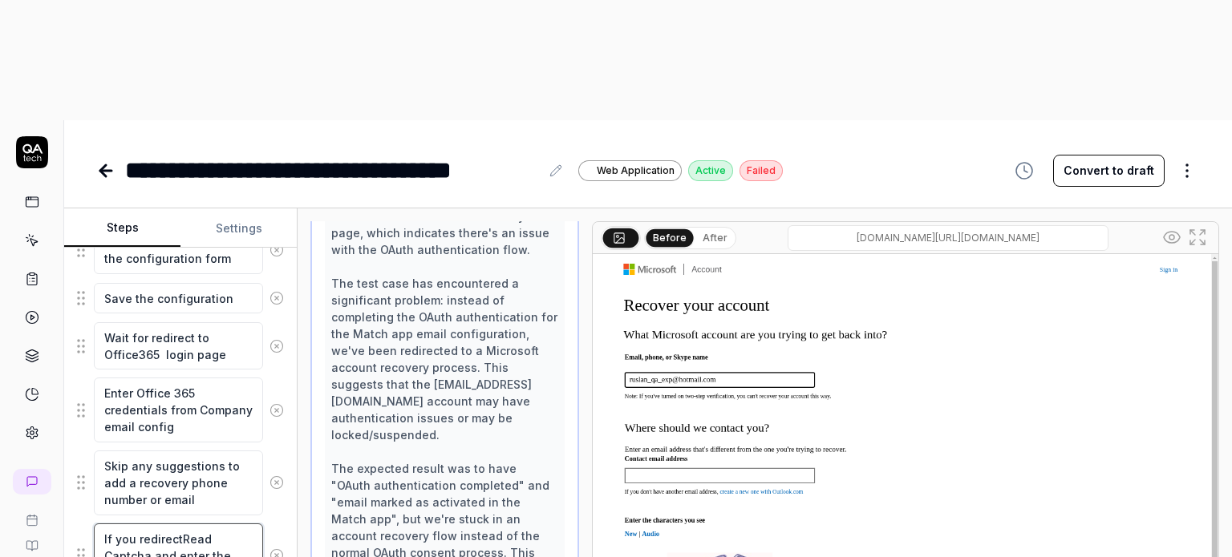
type textarea "If you redirecteRead Captcha and enter the characters"
type textarea "*"
type textarea "If you redirectedRead Captcha and enter the characters"
type textarea "*"
type textarea "If you redirected Read [PERSON_NAME] and enter the characters"
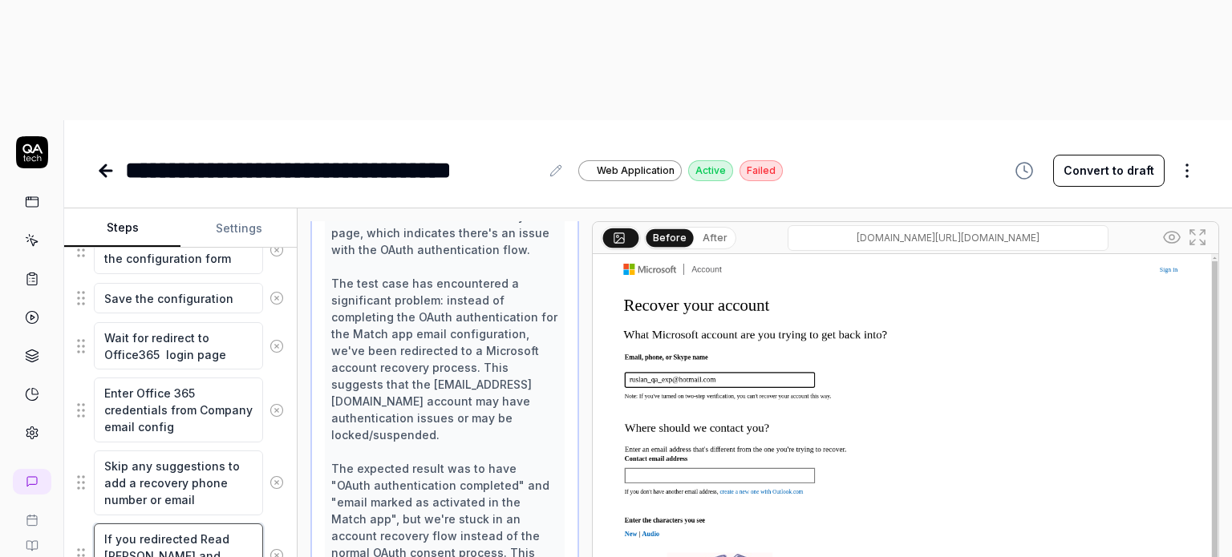
type textarea "*"
type textarea "If you redirected tRead Captcha and enter the characters"
type textarea "*"
type textarea "If you redirected toRead Captcha and enter the characters"
type textarea "*"
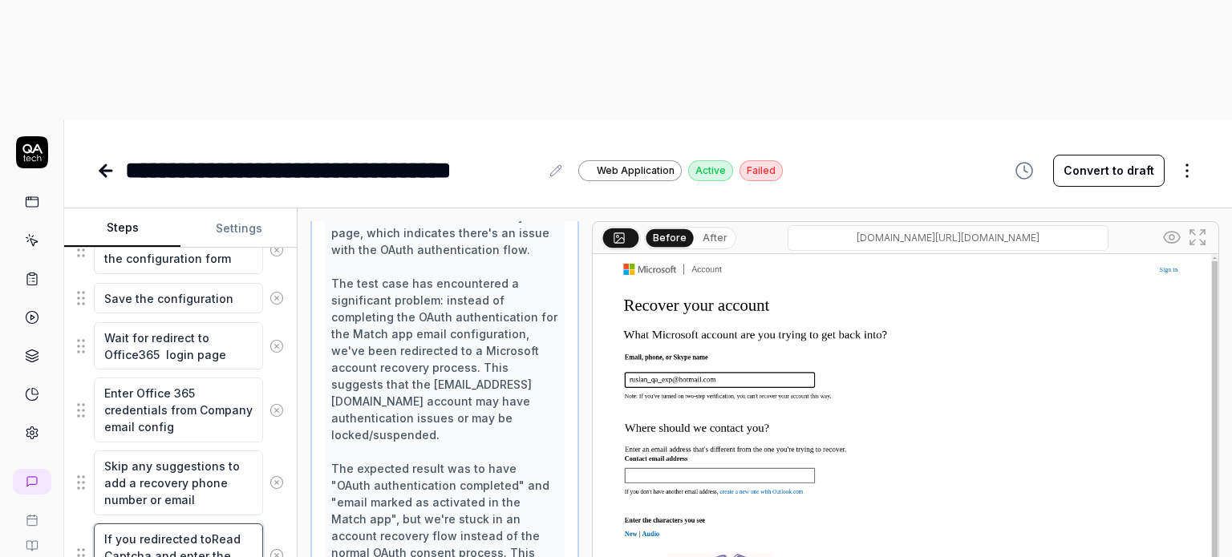
type textarea "If you redirected to Read Captcha and enter the characters"
type textarea "*"
type textarea "If you redirected to tRead Captcha and enter the characters"
type textarea "*"
type textarea "If you redirected to thRead Captcha and enter the characters"
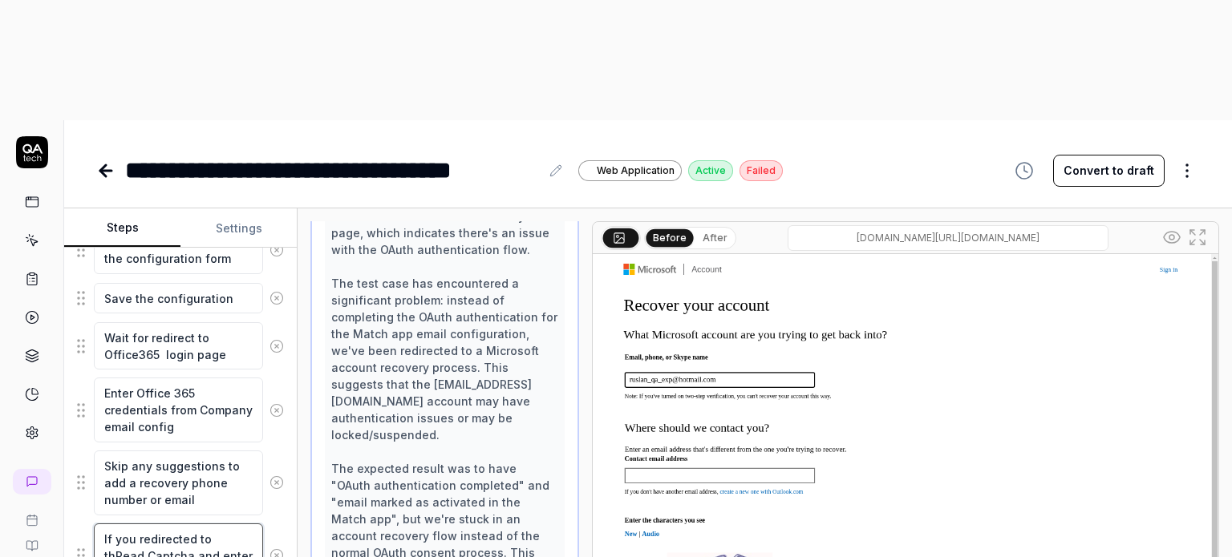
type textarea "*"
type textarea "If you redirected to theRead Captcha and enter the characters"
type textarea "*"
type textarea "If you redirected to the Read Captcha and enter the characters"
type textarea "*"
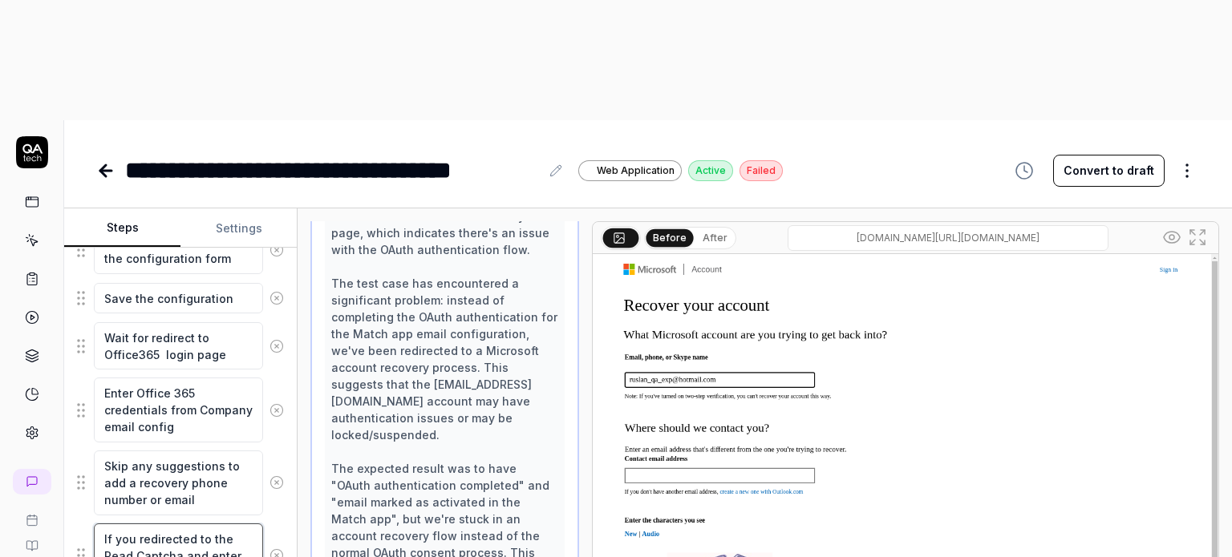
type textarea "If you redirected to the RRead Captcha and enter the characters"
type textarea "*"
type textarea "If you redirected to the ReRead Captcha and enter the characters"
type textarea "*"
type textarea "If you redirected to the RecRead Captcha and enter the characters"
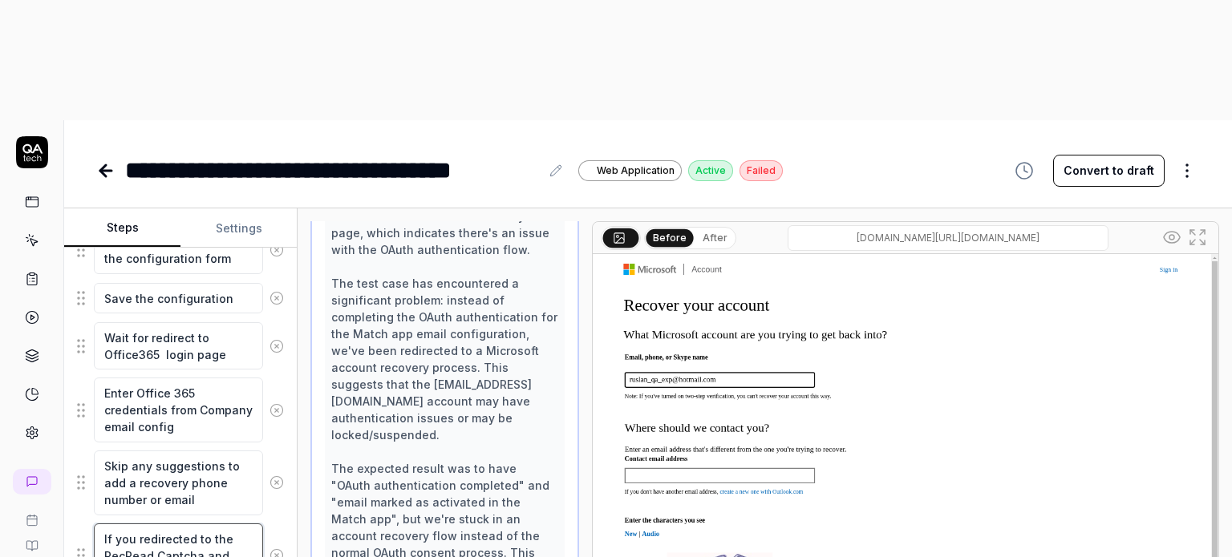
type textarea "*"
type textarea "If you redirected to the RecoRead Captcha and enter the characters"
type textarea "*"
type textarea "If you redirected to the RecovRead Captcha and enter the characters"
type textarea "*"
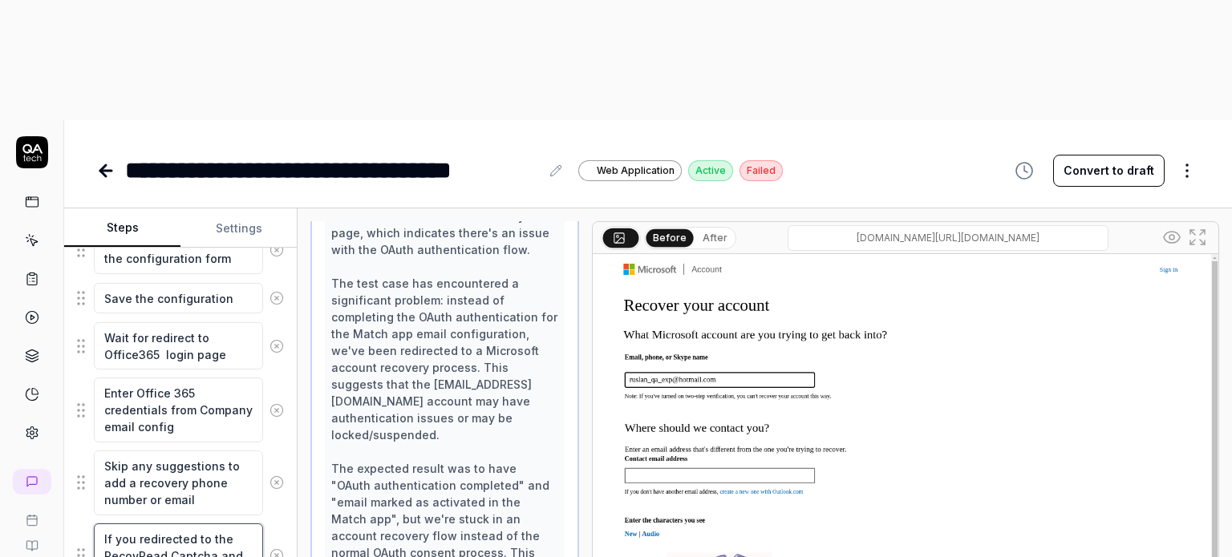
type textarea "If you redirected to the RecoveRead Captcha and enter the characters"
type textarea "*"
type textarea "If you redirected to the RecoverRead Captcha and enter the characters"
type textarea "*"
type textarea "If you redirected to the Recover Read Captcha and enter the characters"
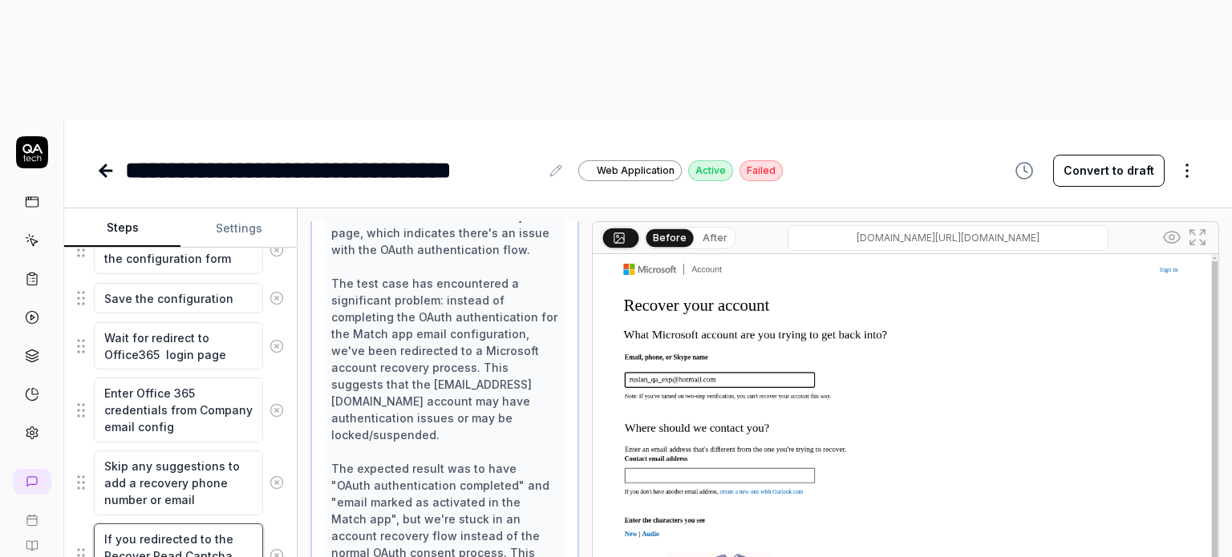
type textarea "*"
type textarea "If you redirected to the Recover yRead Captcha and enter the characters"
type textarea "*"
type textarea "If you redirected to the Recover yoRead Captcha and enter the characters"
type textarea "*"
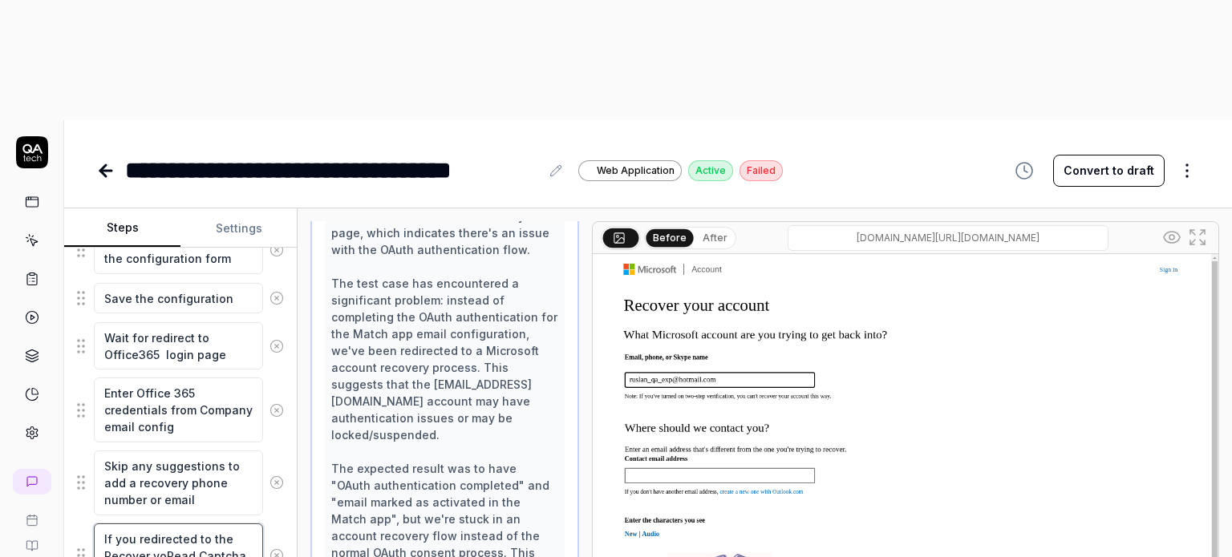
type textarea "If you redirected to the Recover youRead Captcha and enter the characters"
type textarea "*"
type textarea "If you redirected to the Recover yourRead Captcha and enter the characters"
type textarea "*"
type textarea "If you redirected to the Recover your Read Captcha and enter the characters"
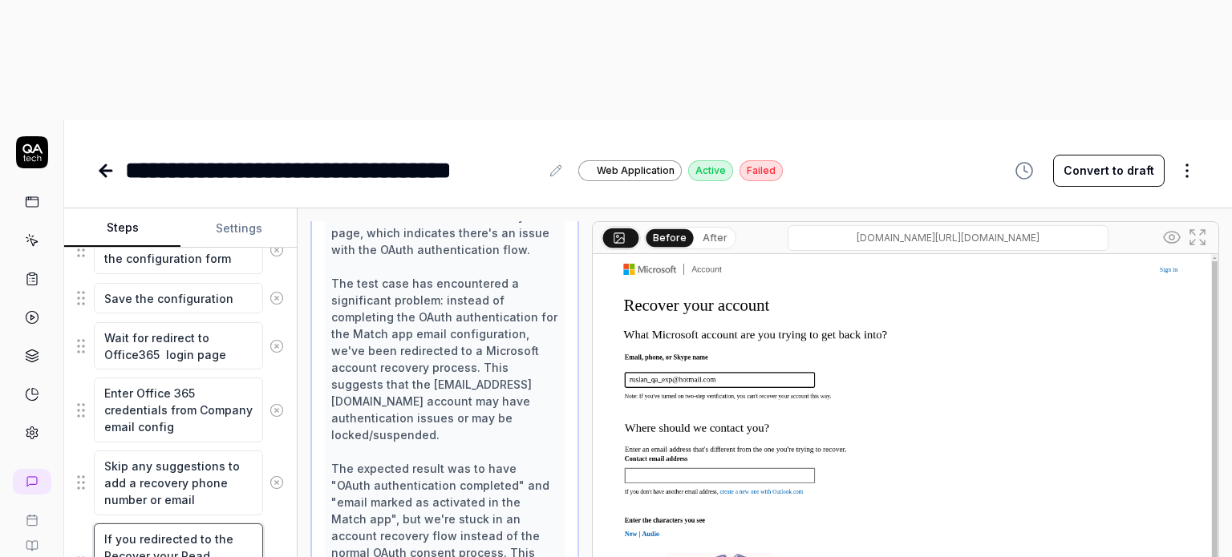
type textarea "*"
type textarea "If you redirected to the Recover your aRead Captcha and enter the characters"
type textarea "*"
type textarea "If you redirected to the Recover your acRead Captcha and enter the characters"
type textarea "*"
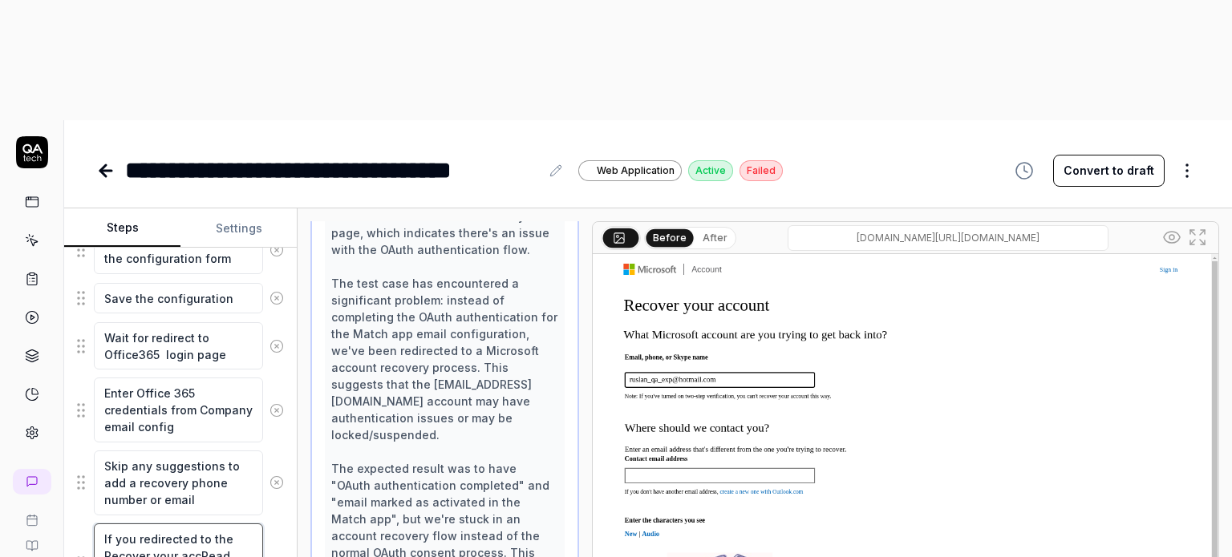
type textarea "If you redirected to the Recover your accoRead Captcha and enter the characters"
type textarea "*"
type textarea "If you redirected to the Recover your accouRead Captcha and enter the characters"
type textarea "*"
type textarea "If you redirected to the Recover your accounRead Captcha and enter the characte…"
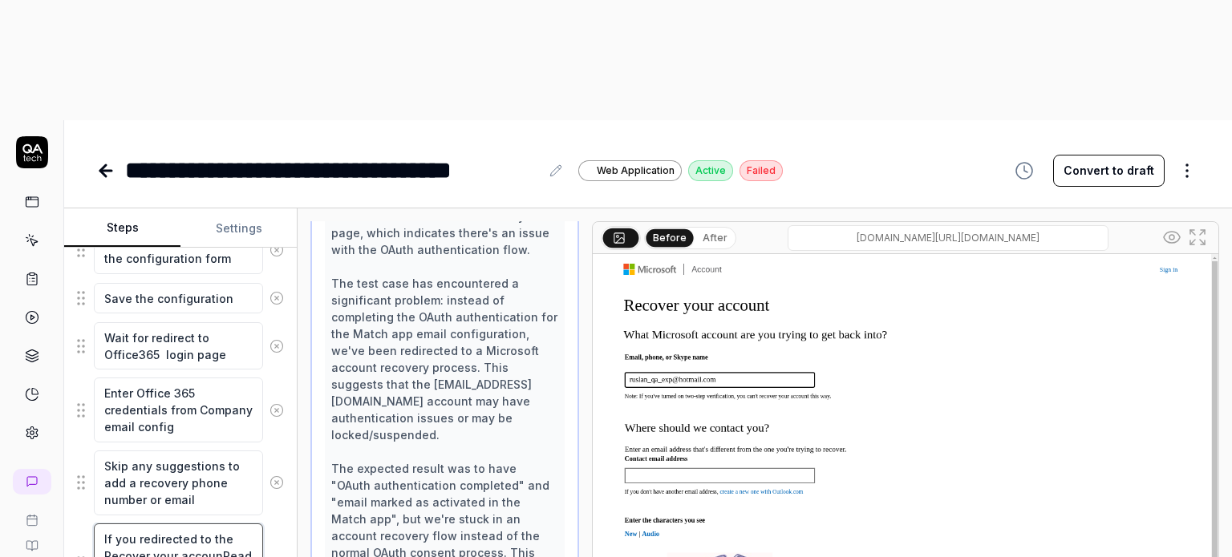
type textarea "*"
type textarea "If you redirected to the Recover your accountRead Captcha and enter the charact…"
type textarea "*"
type textarea "If you redirected to the Recover your account Read Captcha and enter the charac…"
type textarea "*"
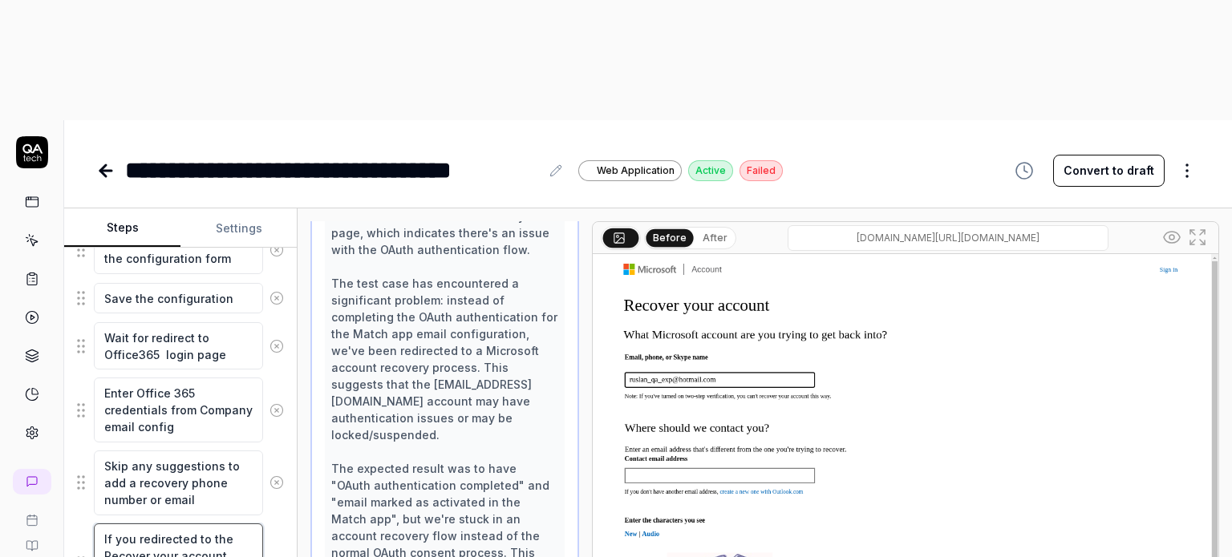
type textarea "If you redirected to the Recover your account pRead Captcha and enter the chara…"
type textarea "*"
type textarea "If you redirected to the Recover your account paRead Captcha and enter the char…"
type textarea "*"
type textarea "If you redirected to the Recover your account pagRead Captcha and enter the cha…"
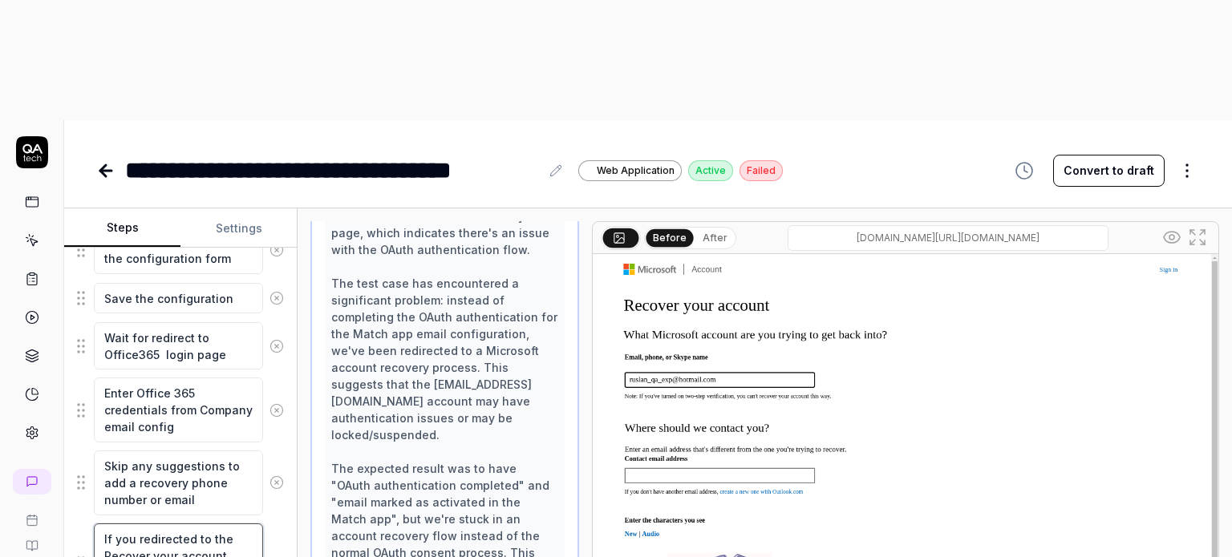
type textarea "*"
type textarea "If you redirected to the Recover your account pageRead Captcha and enter the ch…"
type textarea "*"
type textarea "If you redirected to the Recover your account page Read Captcha and enter the c…"
type textarea "*"
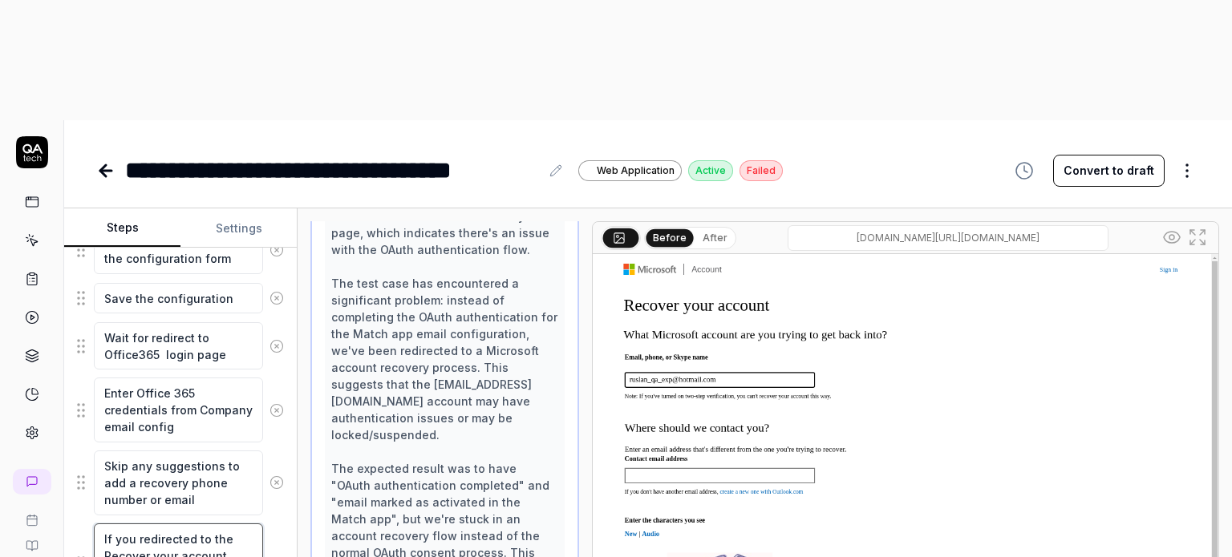
type textarea "If you redirected to the Recover your account page ead Captcha and enter the ch…"
type textarea "*"
type textarea "If you redirected to the Recover your account page read Captcha and enter the c…"
click at [227, 524] on textarea "If you redirected to the Recover your account page read Captcha and enter the c…" at bounding box center [178, 565] width 169 height 82
type textarea "*"
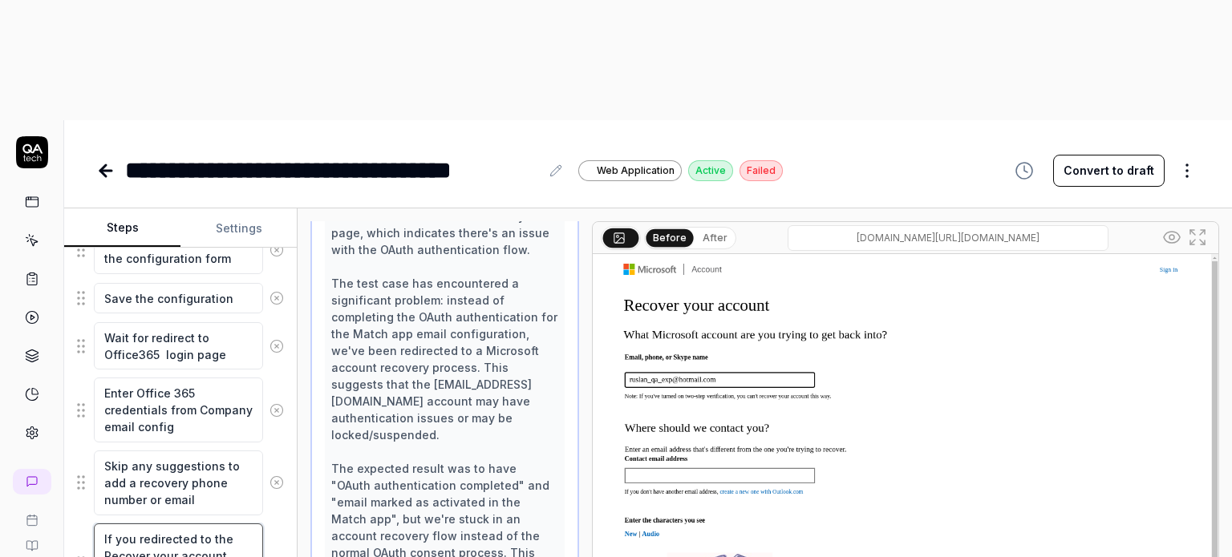
type textarea "If you redirected to the Recover your account page read Captcha and enter the c…"
type textarea "*"
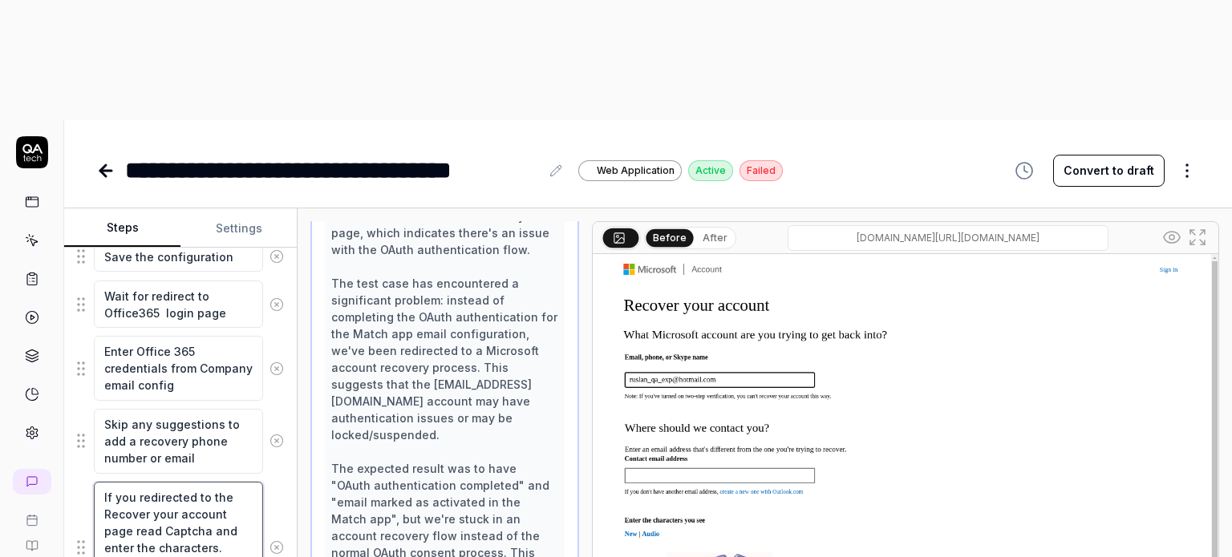
scroll to position [825, 0]
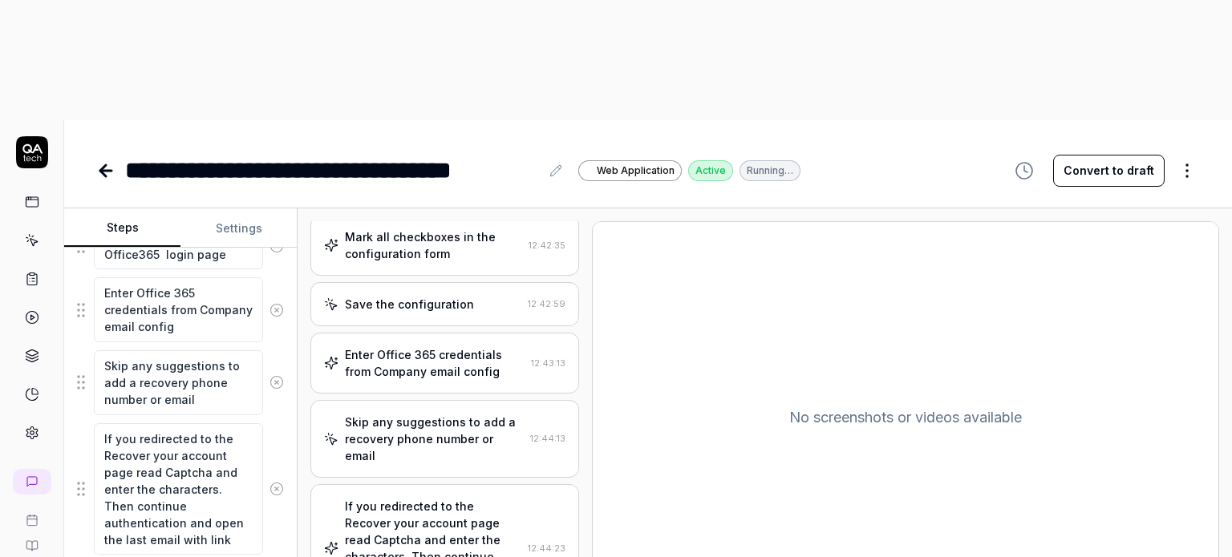
scroll to position [985, 0]
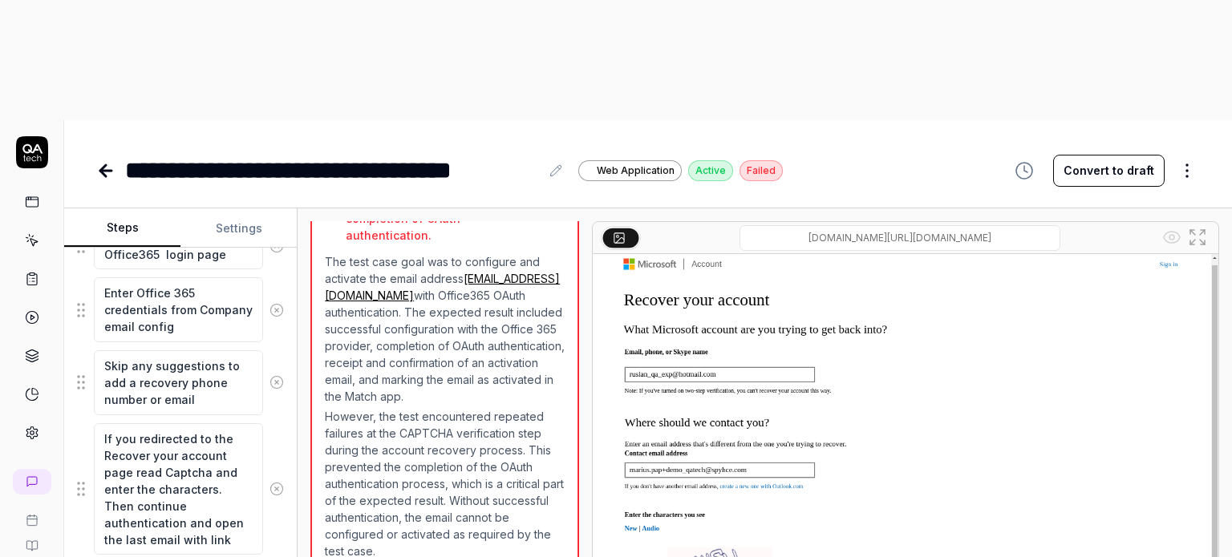
click at [111, 155] on link at bounding box center [107, 171] width 22 height 32
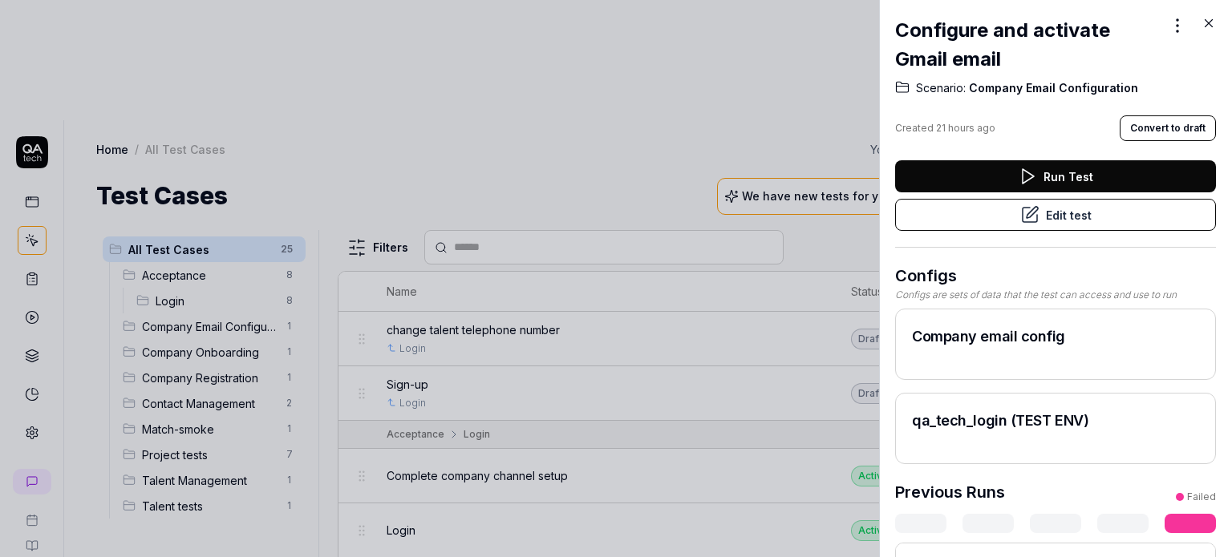
click at [1206, 28] on icon at bounding box center [1208, 23] width 14 height 14
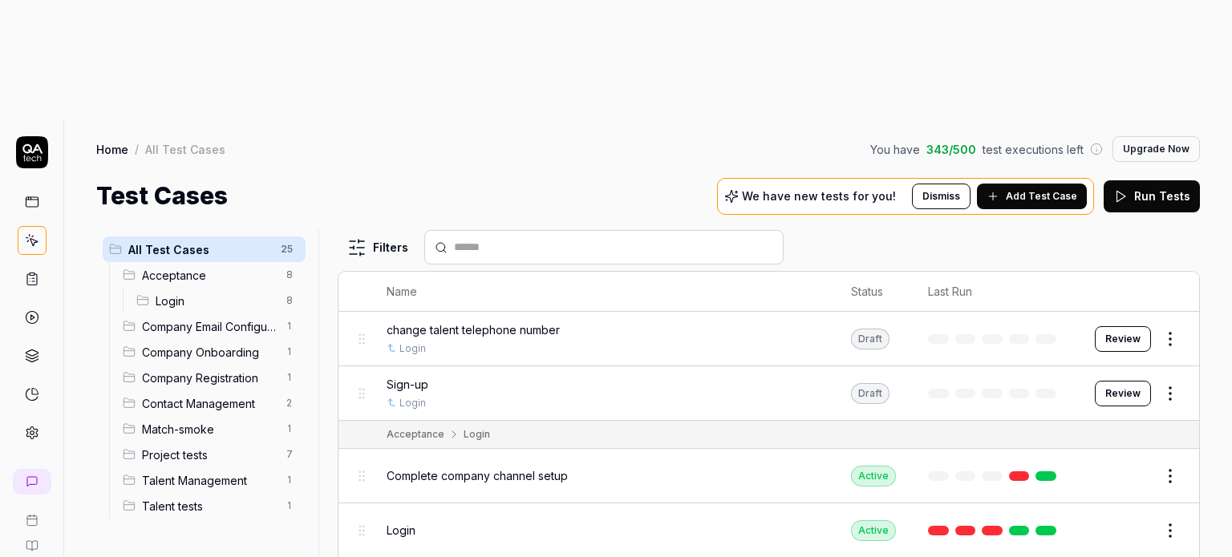
click at [148, 436] on div "All Test Cases 25 Acceptance 8 Login 8 Company Email Configuration 1 Company On…" at bounding box center [204, 444] width 216 height 428
click at [36, 195] on icon at bounding box center [32, 202] width 14 height 14
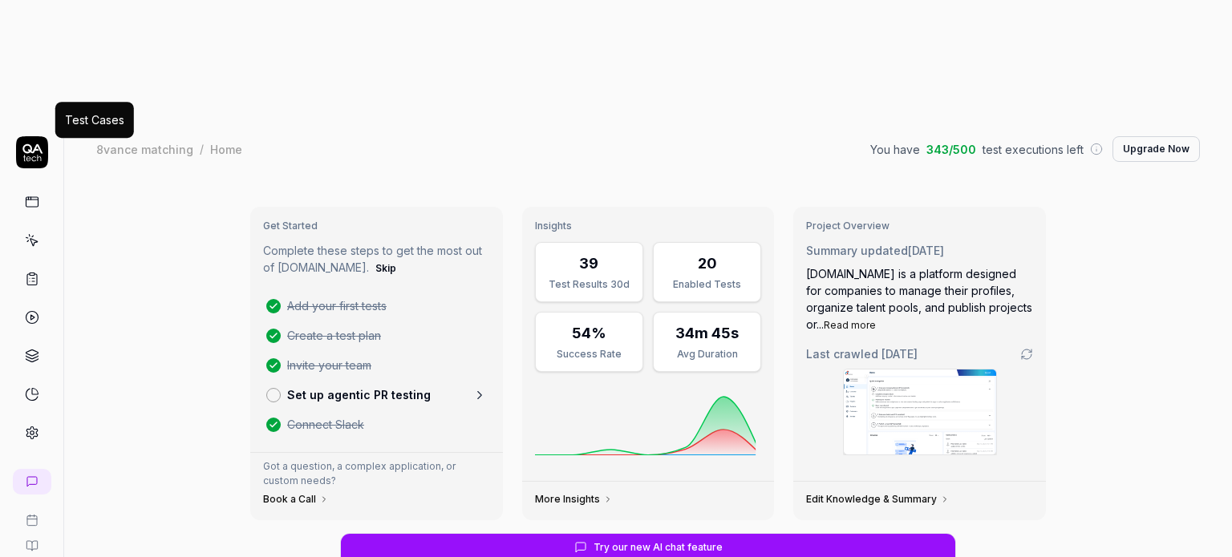
click at [37, 239] on icon at bounding box center [33, 242] width 7 height 7
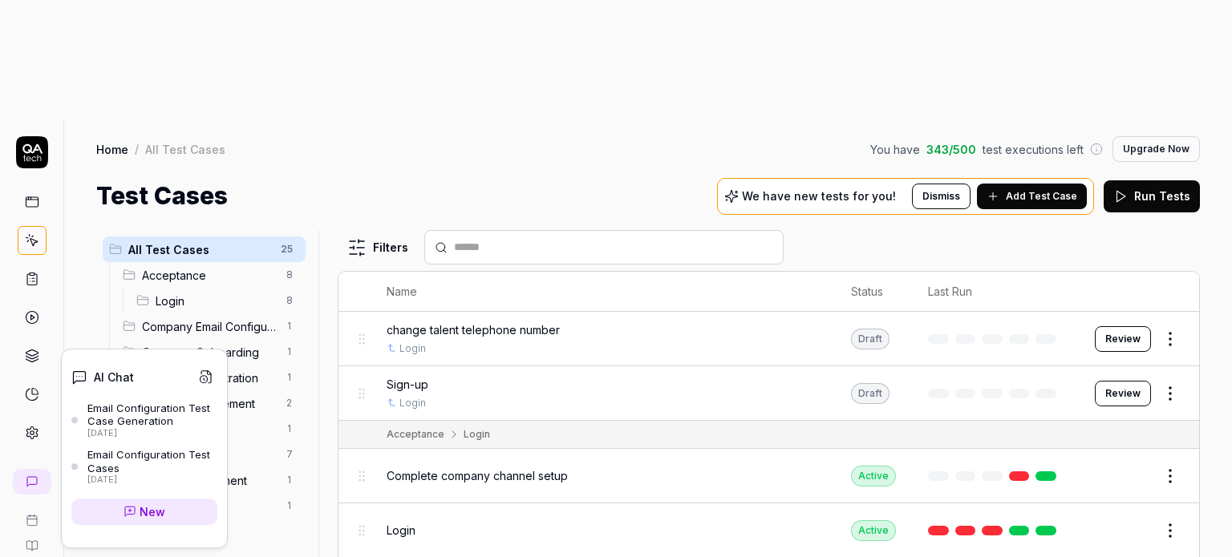
click at [105, 414] on div "Email Configuration Test Case Generation" at bounding box center [152, 415] width 130 height 26
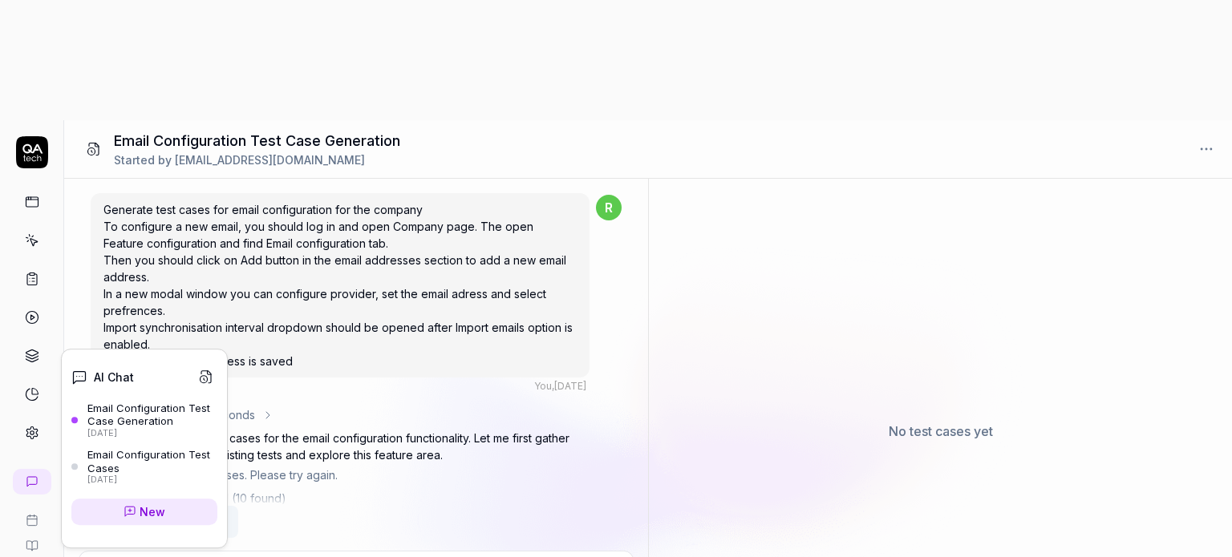
scroll to position [5043, 0]
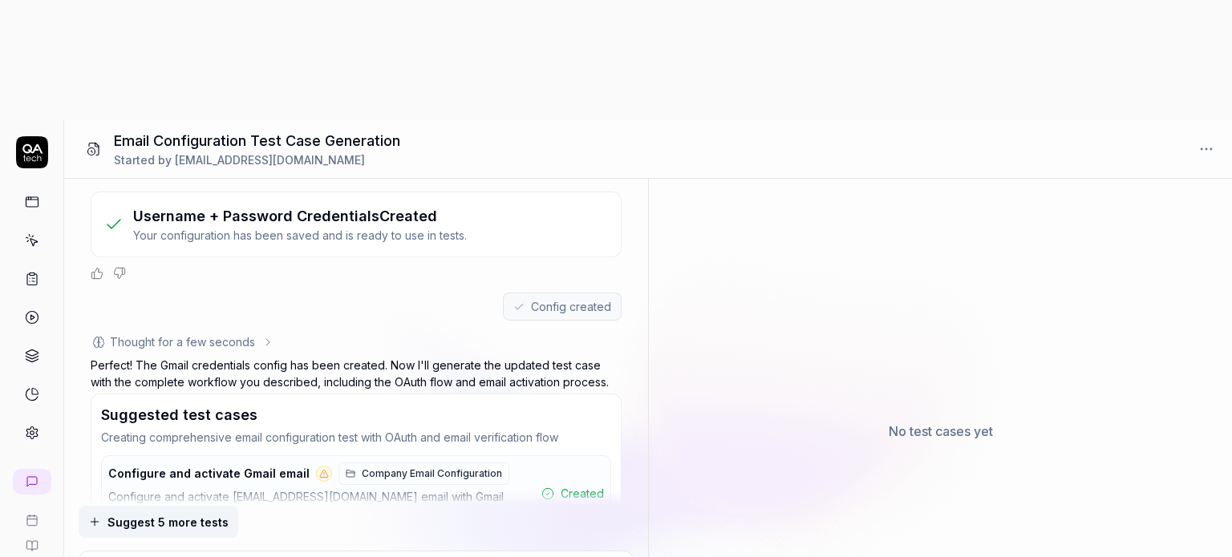
paste textarea "I need to read the email that the app sends to my email. I don't need to log in…"
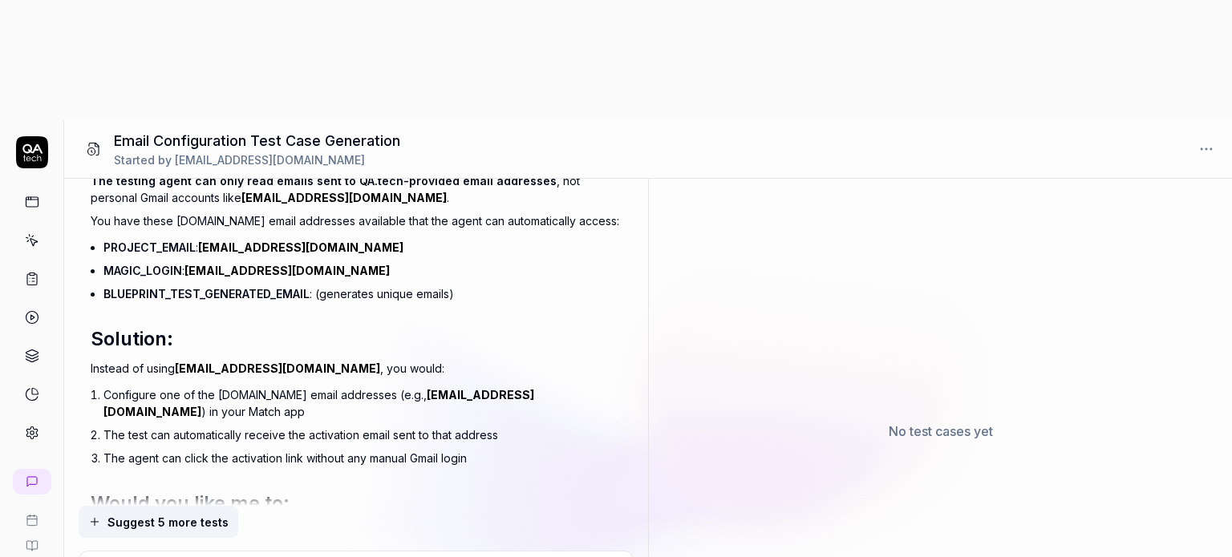
scroll to position [5655, 0]
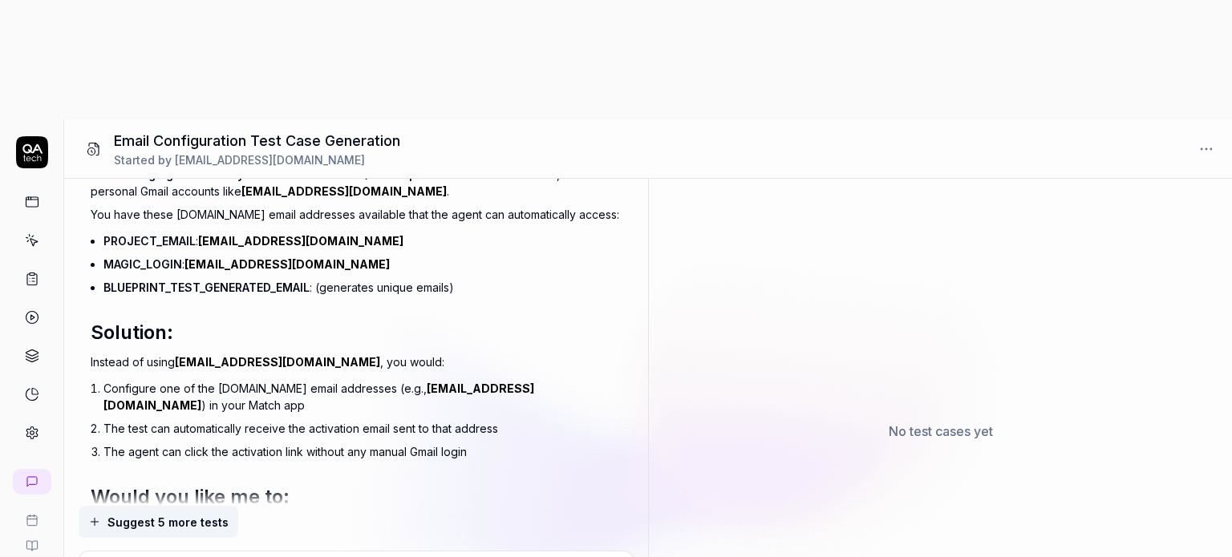
drag, startPoint x: 420, startPoint y: 259, endPoint x: 569, endPoint y: 263, distance: 149.2
click at [569, 518] on p "Option A: Update the test to use a [DOMAIN_NAME] email address (like [EMAIL_ADD…" at bounding box center [356, 535] width 530 height 34
copy p "[EMAIL_ADDRESS][DOMAIN_NAME]"
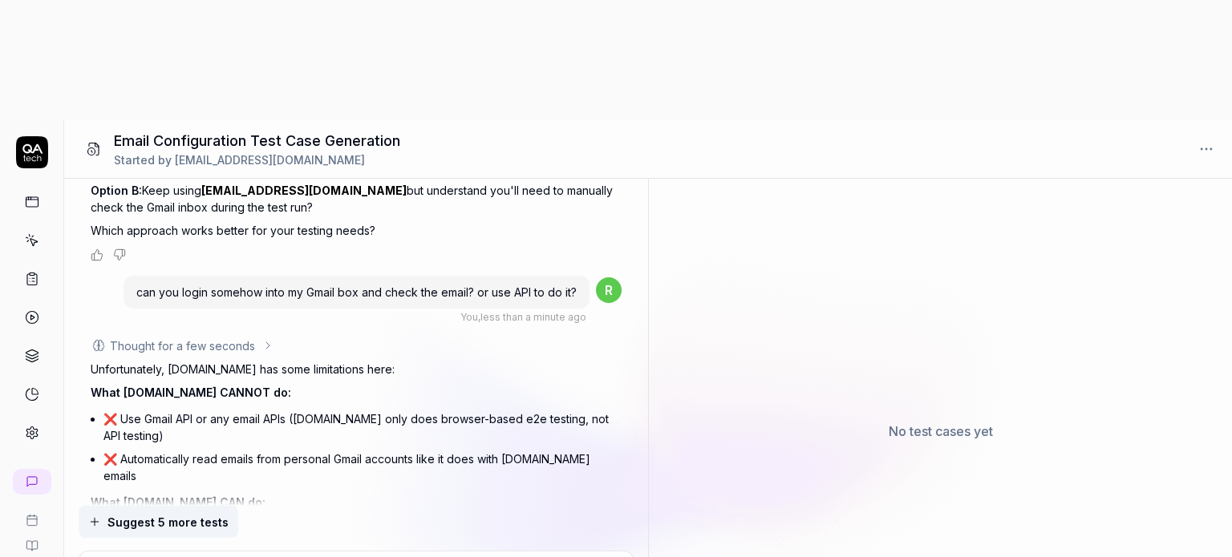
scroll to position [6323, 0]
